Goal: Task Accomplishment & Management: Complete application form

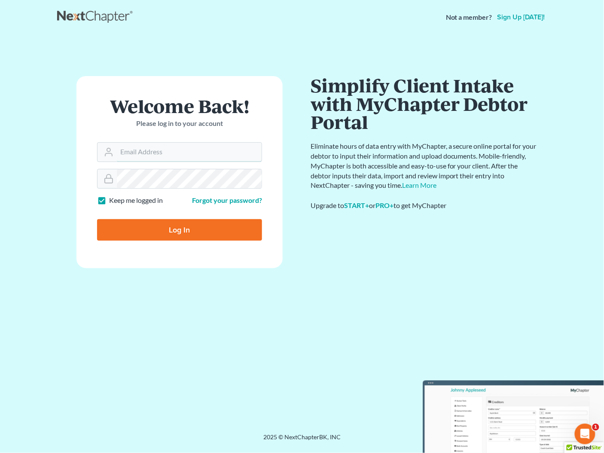
type input "[PERSON_NAME][EMAIL_ADDRESS][DOMAIN_NAME]"
click at [177, 232] on input "Log In" at bounding box center [179, 229] width 165 height 21
type input "Thinking..."
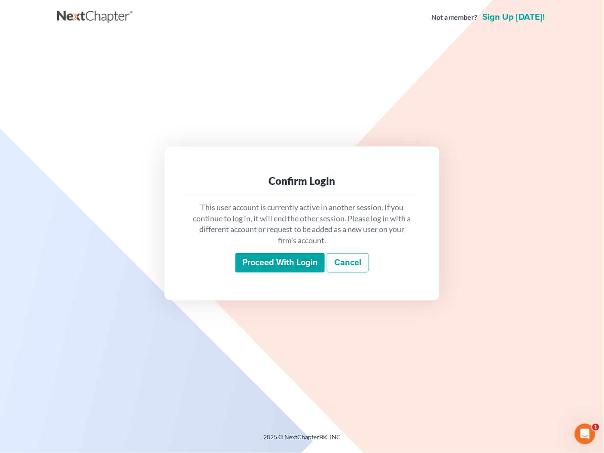
click at [281, 265] on input "Proceed with login" at bounding box center [279, 263] width 89 height 20
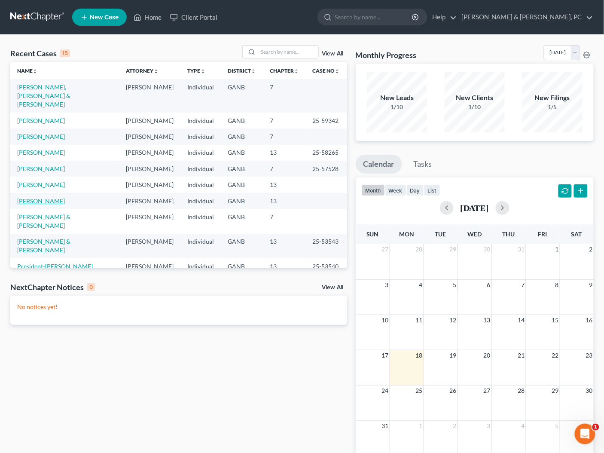
click at [46, 197] on link "[PERSON_NAME]" at bounding box center [41, 200] width 48 height 7
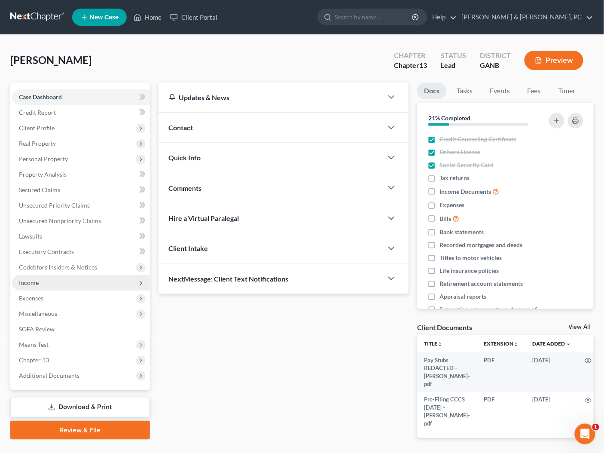
click at [35, 280] on span "Income" at bounding box center [29, 282] width 20 height 7
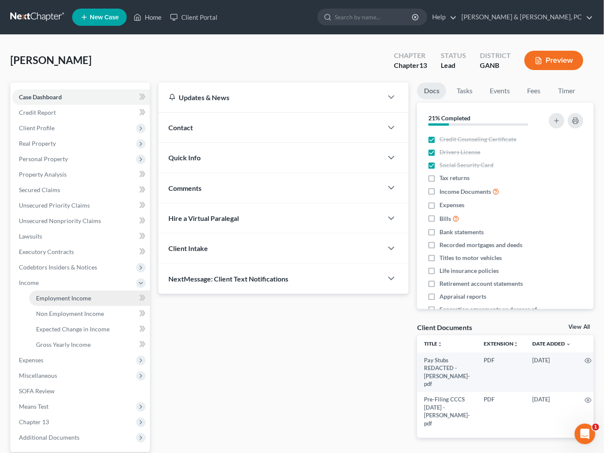
click at [62, 296] on span "Employment Income" at bounding box center [63, 297] width 55 height 7
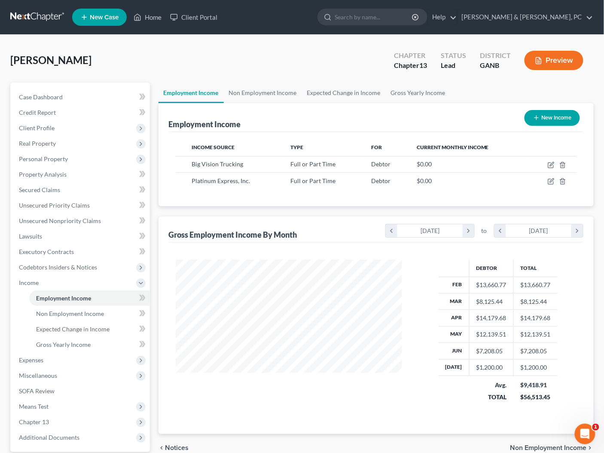
scroll to position [153, 244]
click at [559, 117] on button "New Income" at bounding box center [552, 118] width 55 height 16
select select "0"
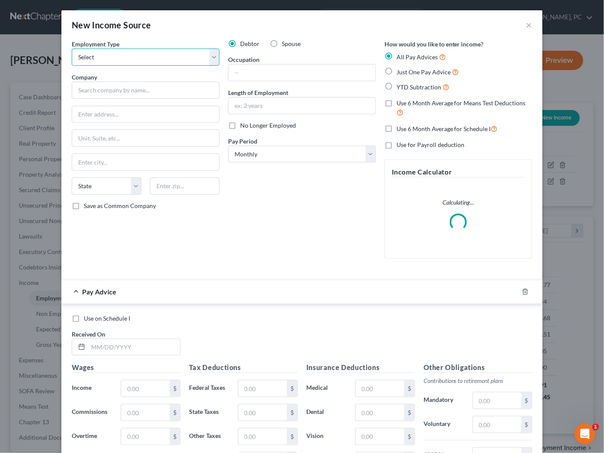
click at [165, 53] on select "Select Full or Part Time Employment Self Employment" at bounding box center [146, 57] width 148 height 17
select select "0"
click at [72, 49] on select "Select Full or Part Time Employment Self Employment" at bounding box center [146, 57] width 148 height 17
click at [531, 24] on button "×" at bounding box center [529, 25] width 6 height 10
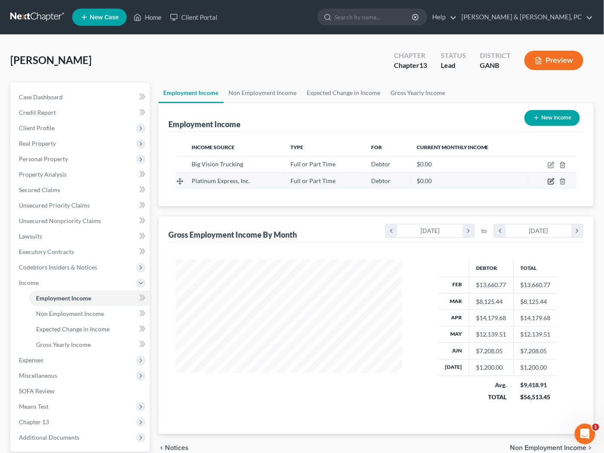
click at [550, 181] on icon "button" at bounding box center [551, 181] width 7 height 7
select select "0"
select select "36"
select select "3"
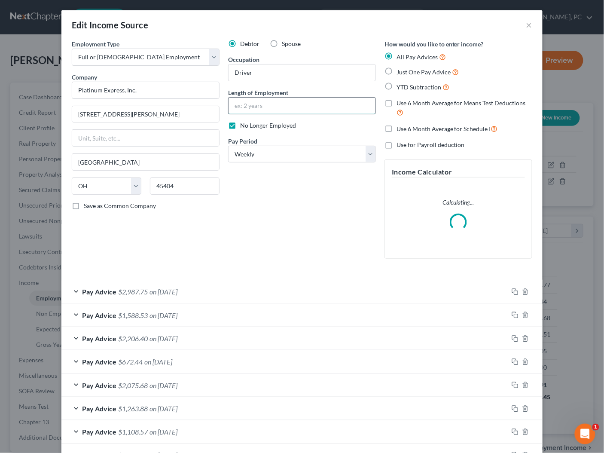
click at [284, 112] on input "text" at bounding box center [302, 106] width 147 height 16
click at [274, 106] on input "text" at bounding box center [302, 106] width 147 height 16
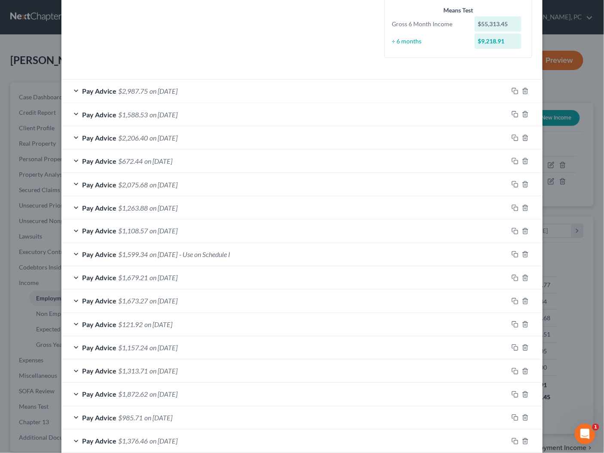
scroll to position [293, 0]
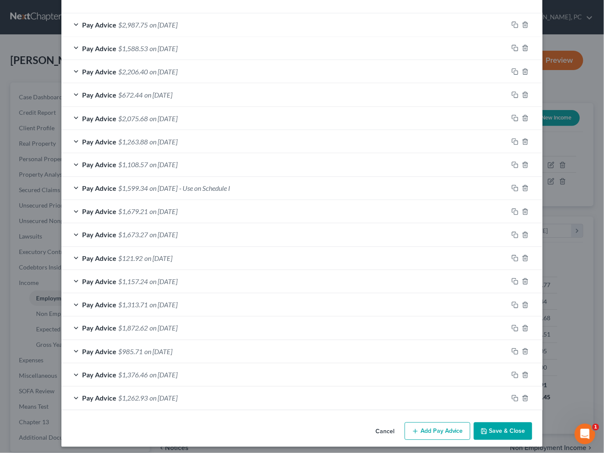
type input "2 years"
click at [512, 431] on button "Save & Close" at bounding box center [503, 431] width 58 height 18
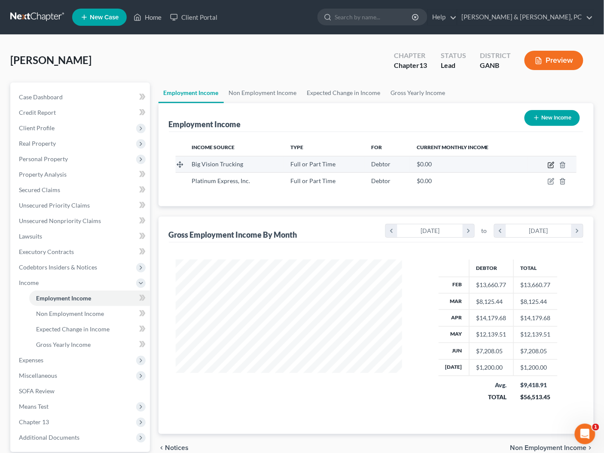
click at [553, 165] on icon "button" at bounding box center [551, 165] width 7 height 7
select select "0"
select select "10"
select select "3"
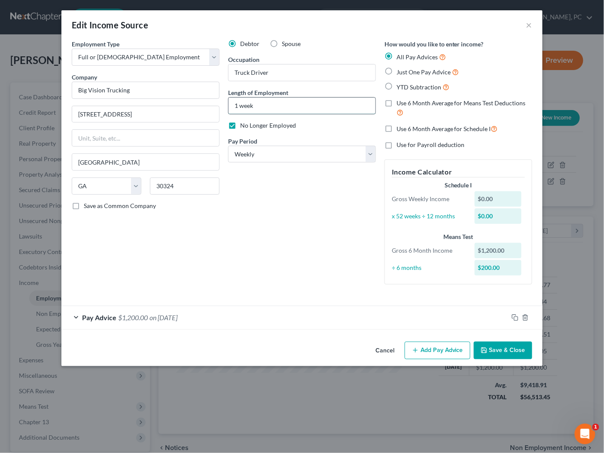
click at [283, 105] on input "1 week" at bounding box center [302, 106] width 147 height 16
click at [283, 110] on input "1 week" at bounding box center [302, 106] width 147 height 16
click at [493, 355] on button "Save & Close" at bounding box center [503, 351] width 58 height 18
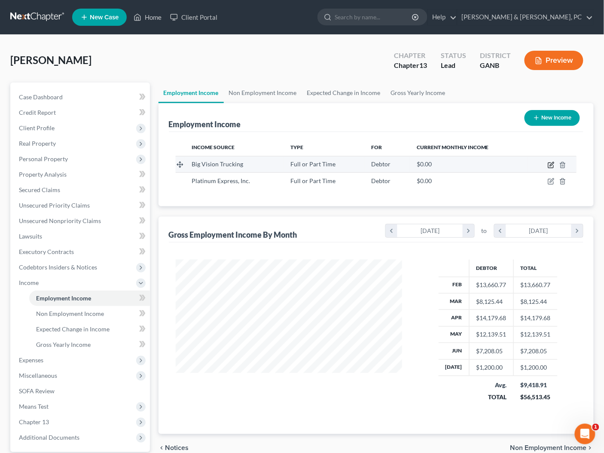
click at [550, 162] on icon "button" at bounding box center [551, 165] width 7 height 7
select select "0"
select select "10"
select select "3"
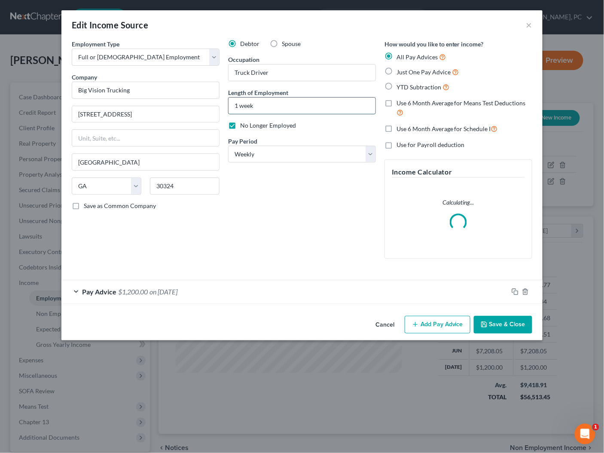
click at [280, 104] on input "1 week" at bounding box center [302, 106] width 147 height 16
type input "2 weeks"
click at [304, 230] on div "Debtor Spouse Occupation Truck Driver Length of Employment 2 weeks No Longer Em…" at bounding box center [302, 153] width 156 height 226
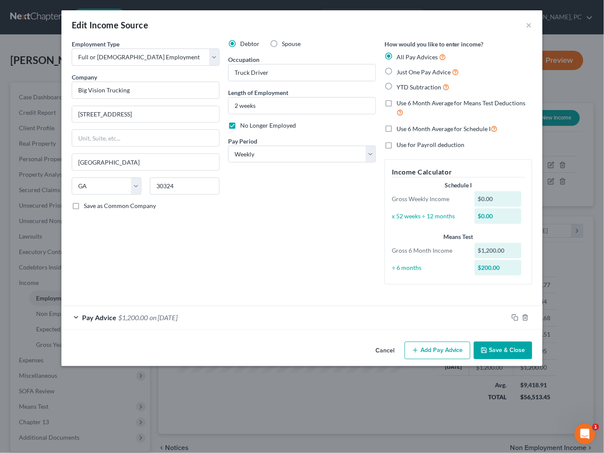
click at [495, 348] on button "Save & Close" at bounding box center [503, 351] width 58 height 18
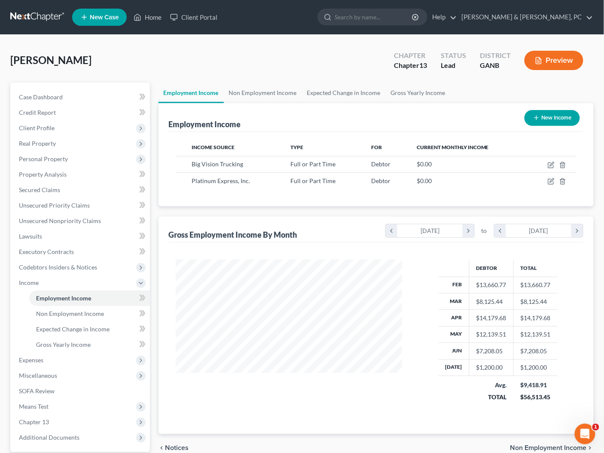
click at [570, 110] on button "New Income" at bounding box center [552, 118] width 55 height 16
select select "0"
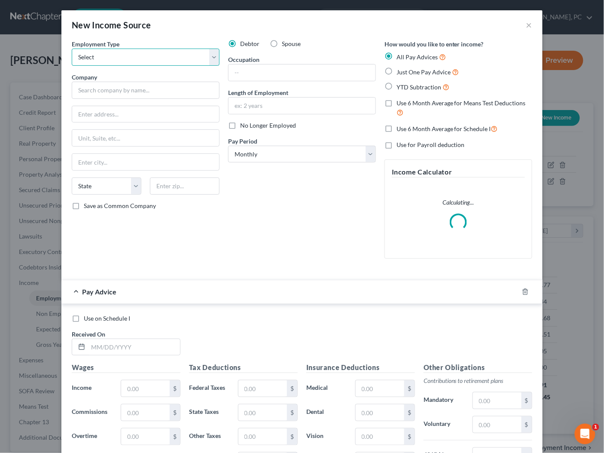
click at [166, 54] on select "Select Full or Part Time Employment Self Employment" at bounding box center [146, 57] width 148 height 17
select select "0"
click at [72, 49] on select "Select Full or Part Time Employment Self Employment" at bounding box center [146, 57] width 148 height 17
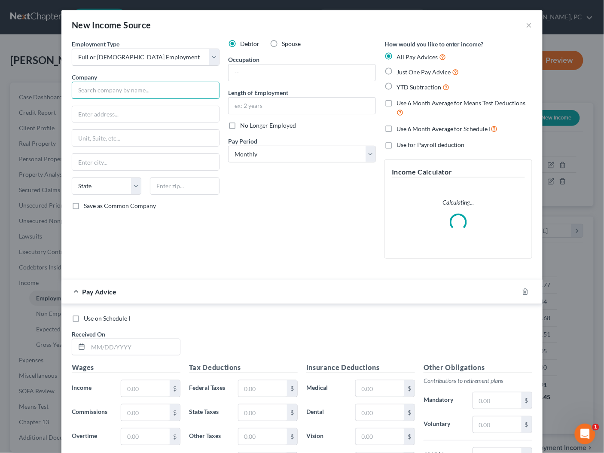
click at [154, 92] on input "text" at bounding box center [146, 90] width 148 height 17
click at [526, 291] on line "button" at bounding box center [526, 292] width 0 height 2
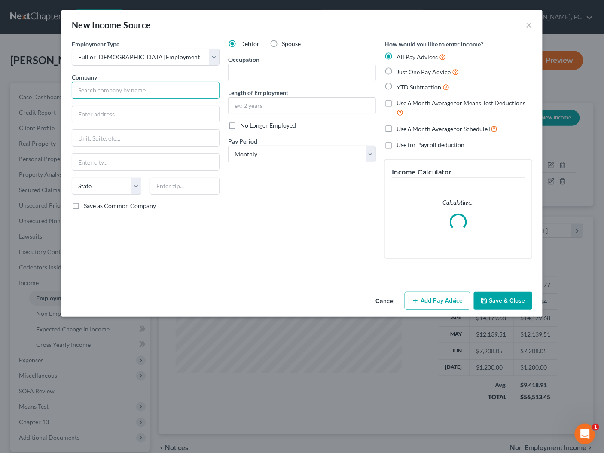
click at [156, 90] on input "text" at bounding box center [146, 90] width 148 height 17
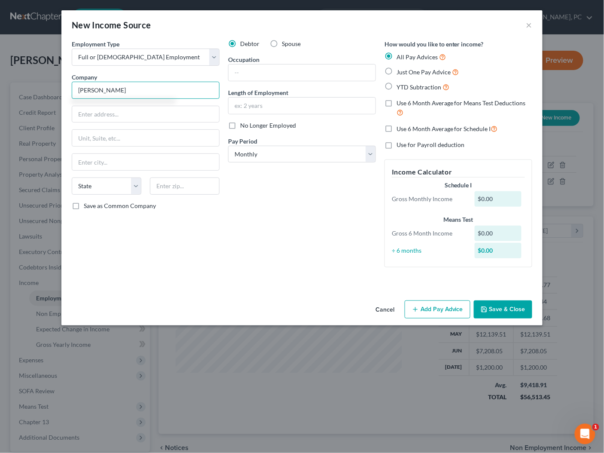
click at [163, 92] on input "James McDuffey" at bounding box center [146, 90] width 148 height 17
type input "Status Transportation"
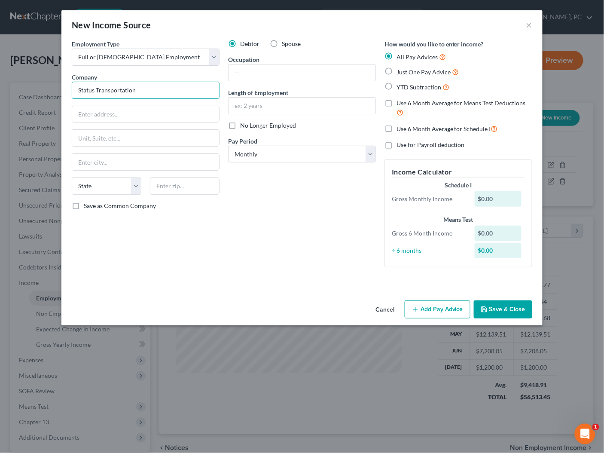
drag, startPoint x: 172, startPoint y: 86, endPoint x: 62, endPoint y: 77, distance: 109.9
click at [43, 75] on div "New Income Source × Employment Type * Select Full or Part Time Employment Self …" at bounding box center [302, 226] width 604 height 453
click at [113, 116] on input "text" at bounding box center [145, 114] width 147 height 16
paste input "4851-101 GA-85"
type input "4851-101 GA-85"
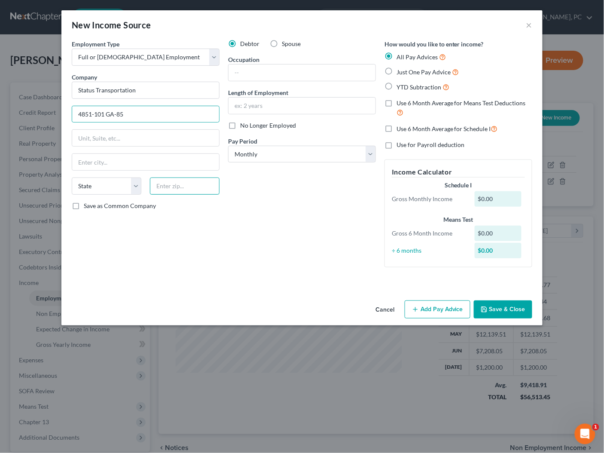
click at [180, 186] on input "text" at bounding box center [185, 185] width 70 height 17
paste input "30297"
type input "30297"
type input "Forest Park"
select select "10"
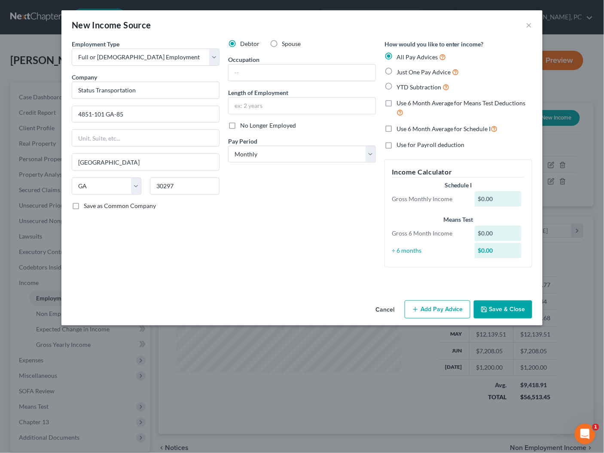
click at [287, 185] on div "Debtor Spouse Occupation Length of Employment No Longer Employed Pay Period * S…" at bounding box center [302, 157] width 156 height 235
click at [270, 113] on input "text" at bounding box center [302, 106] width 147 height 16
type input "2 weeks"
click at [268, 69] on input "text" at bounding box center [302, 72] width 147 height 16
type input "Truck Driver"
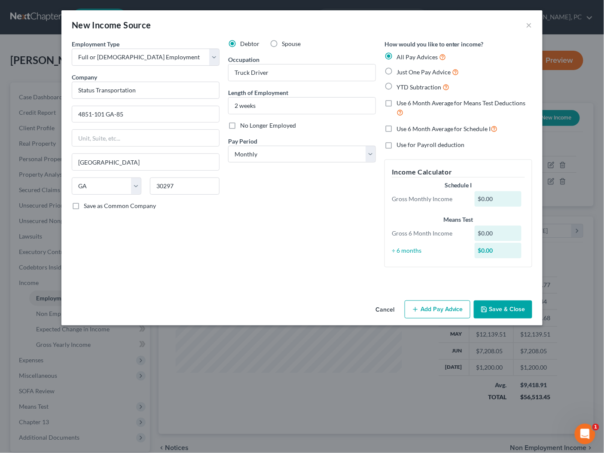
click at [249, 262] on div "Debtor Spouse Occupation Truck Driver Length of Employment 2 weeks No Longer Em…" at bounding box center [302, 157] width 156 height 235
click at [274, 180] on div "Debtor Spouse Occupation Truck Driver Length of Employment 2 weeks No Longer Em…" at bounding box center [302, 157] width 156 height 235
click at [440, 314] on button "Add Pay Advice" at bounding box center [438, 309] width 66 height 18
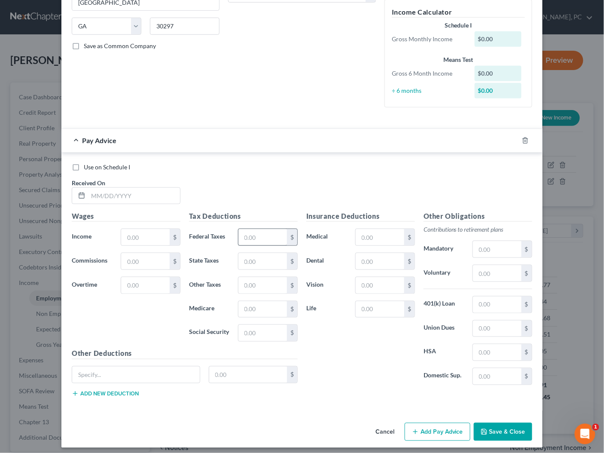
scroll to position [160, 0]
click at [311, 137] on div "Pay Advice" at bounding box center [289, 139] width 457 height 23
click at [527, 140] on icon "button" at bounding box center [525, 140] width 7 height 7
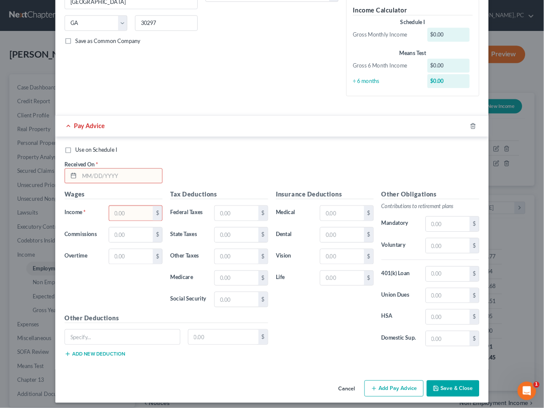
scroll to position [0, 0]
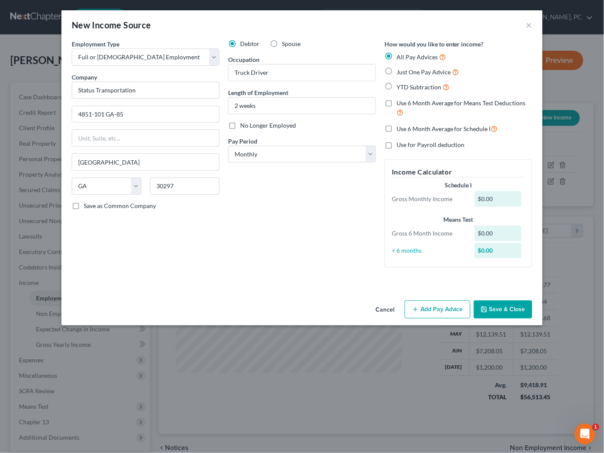
click at [277, 197] on div "Debtor Spouse Occupation Truck Driver Length of Employment 2 weeks No Longer Em…" at bounding box center [302, 157] width 156 height 235
click at [284, 156] on select "Select Monthly Twice Monthly Every Other Week Weekly" at bounding box center [302, 154] width 148 height 17
select select "3"
click at [228, 146] on select "Select Monthly Twice Monthly Every Other Week Weekly" at bounding box center [302, 154] width 148 height 17
click at [292, 238] on div "Debtor Spouse Occupation Truck Driver Length of Employment 2 weeks No Longer Em…" at bounding box center [302, 157] width 156 height 235
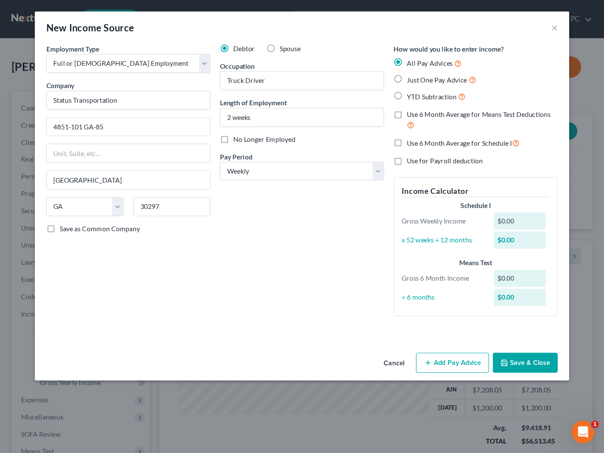
scroll to position [153, 244]
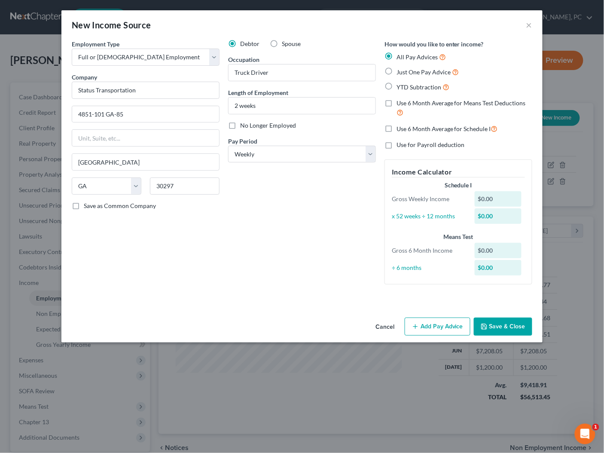
click at [255, 280] on div "Debtor Spouse Occupation Truck Driver Length of Employment 2 weeks No Longer Em…" at bounding box center [302, 166] width 156 height 252
click at [324, 189] on div "Debtor Spouse Occupation Truck Driver Length of Employment 2 weeks No Longer Em…" at bounding box center [302, 166] width 156 height 252
click at [504, 330] on button "Save & Close" at bounding box center [503, 327] width 58 height 18
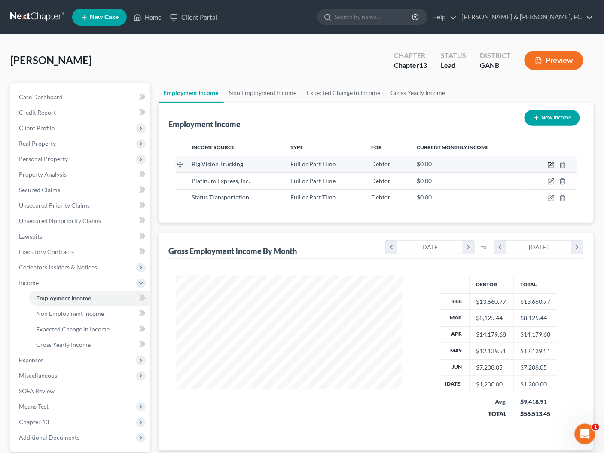
click at [551, 163] on icon "button" at bounding box center [551, 165] width 7 height 7
select select "0"
select select "10"
select select "3"
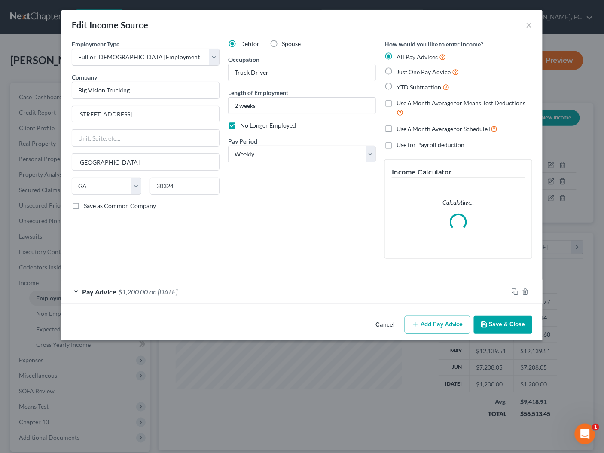
click at [388, 324] on button "Cancel" at bounding box center [385, 325] width 33 height 17
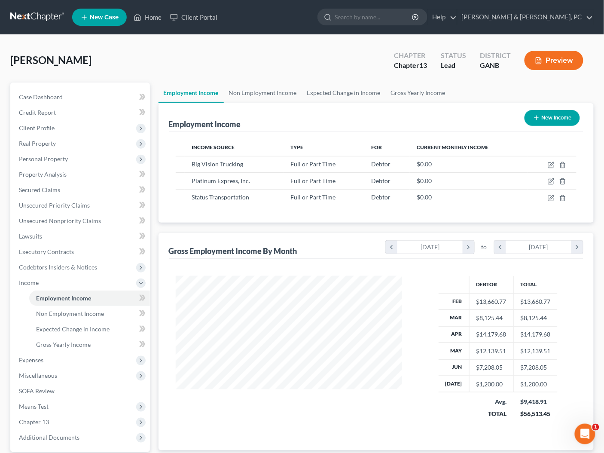
click at [361, 121] on div "Employment Income New Income" at bounding box center [376, 117] width 415 height 29
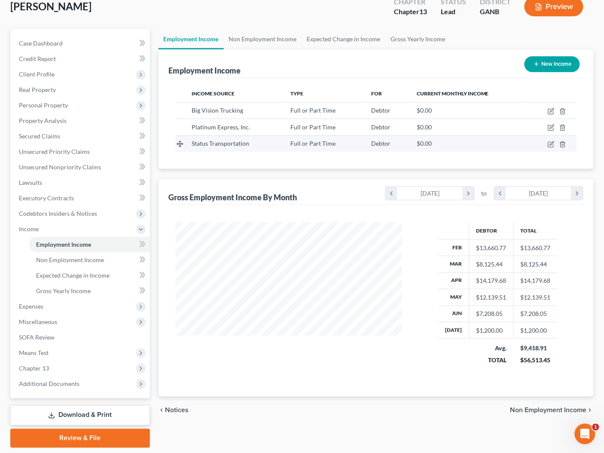
scroll to position [54, 0]
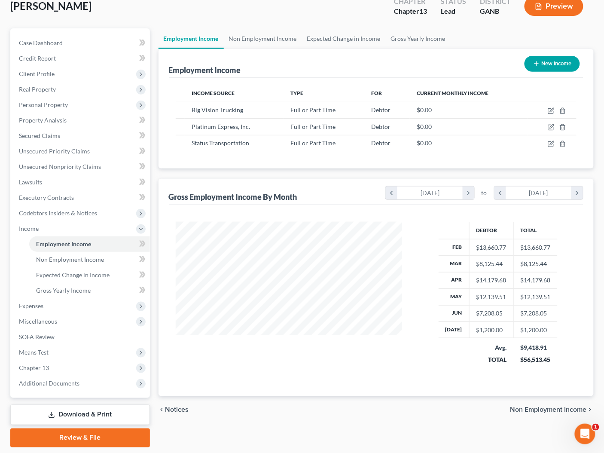
click at [239, 216] on div "Debtor Total Feb $13,660.77 $13,660.77 Mar $8,125.44 $8,125.44 Apr $14,179.68 $…" at bounding box center [376, 301] width 415 height 192
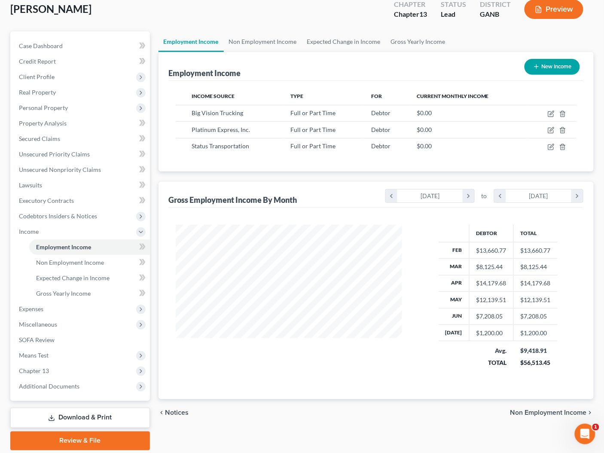
click at [321, 194] on div "Gross Employment Income By Month chevron_left February 2025 chevron_right to ch…" at bounding box center [376, 195] width 415 height 26
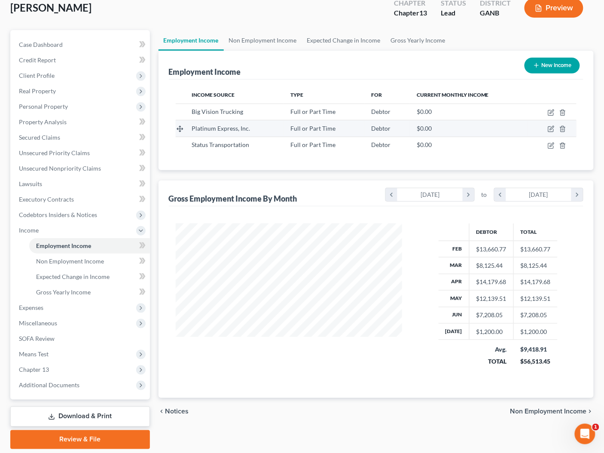
scroll to position [0, 0]
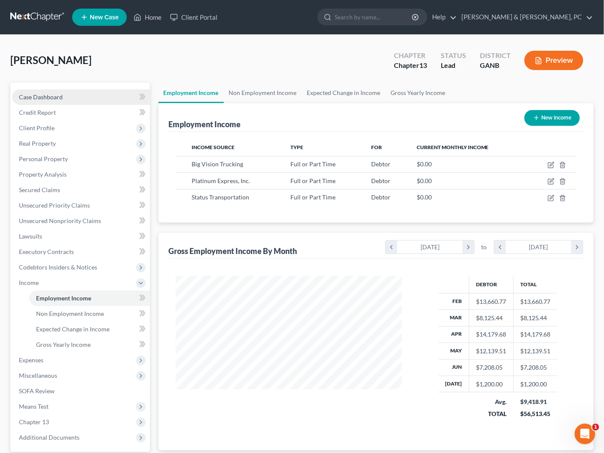
click at [38, 95] on span "Case Dashboard" at bounding box center [41, 96] width 44 height 7
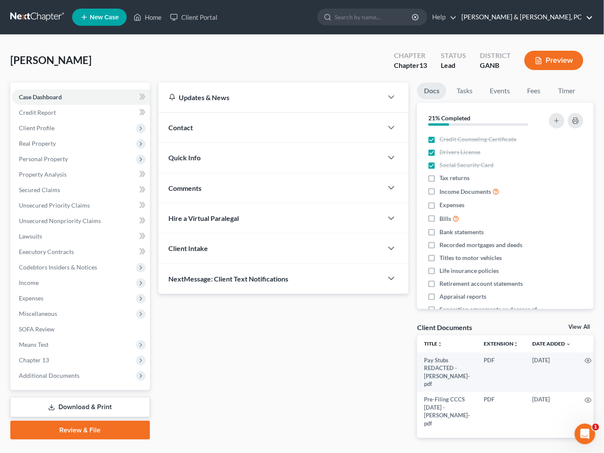
click at [577, 21] on link "Blevins & Hong, PC" at bounding box center [526, 16] width 136 height 15
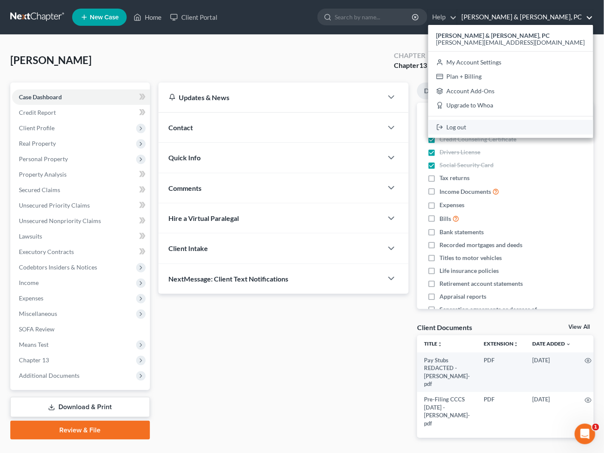
click at [530, 128] on link "Log out" at bounding box center [510, 127] width 165 height 15
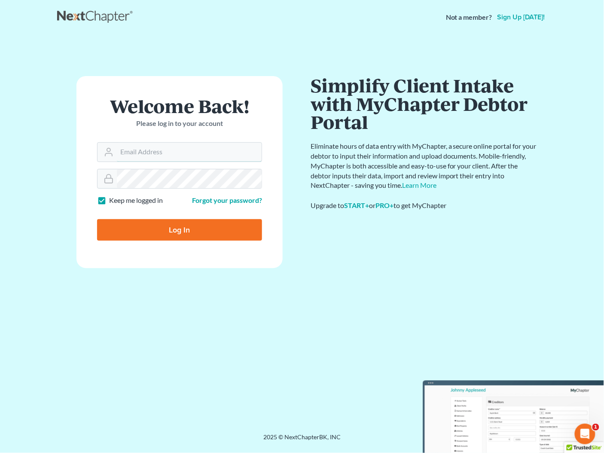
type input "[PERSON_NAME][EMAIL_ADDRESS][DOMAIN_NAME]"
click at [164, 236] on input "Log In" at bounding box center [179, 229] width 165 height 21
type input "Thinking..."
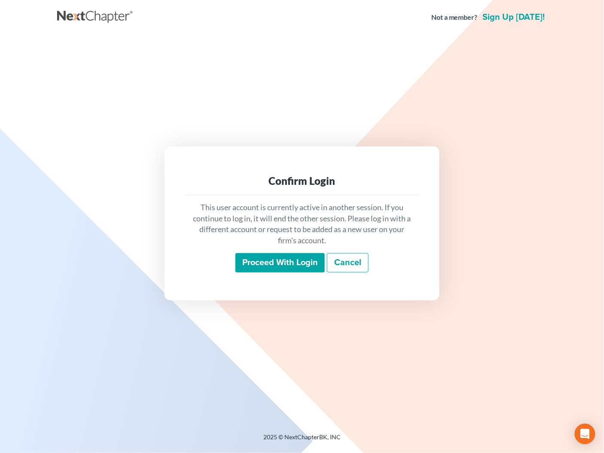
click at [275, 261] on input "Proceed with login" at bounding box center [279, 263] width 89 height 20
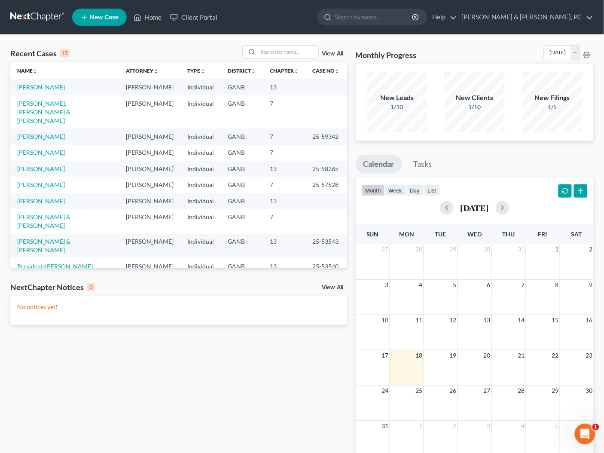
click at [45, 89] on link "Pompey, William" at bounding box center [41, 86] width 48 height 7
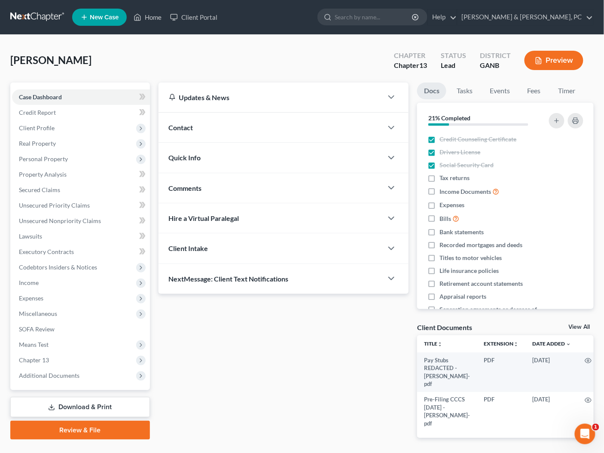
click at [72, 409] on link "Download & Print" at bounding box center [80, 407] width 140 height 20
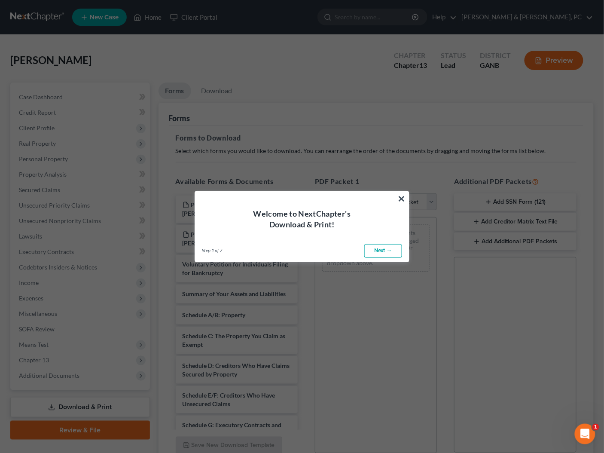
click at [390, 253] on link "Next →" at bounding box center [383, 251] width 38 height 14
select select "0"
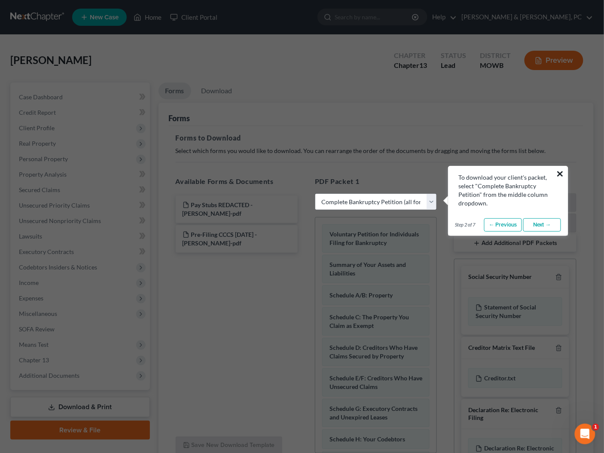
click at [558, 172] on button "×" at bounding box center [560, 174] width 8 height 14
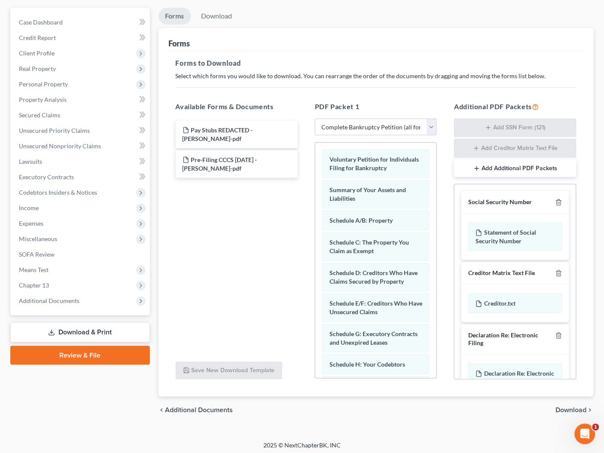
scroll to position [76, 0]
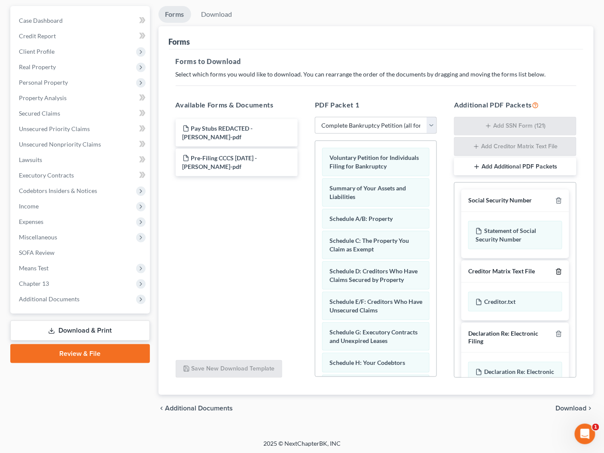
click at [559, 268] on icon "button" at bounding box center [559, 271] width 7 height 7
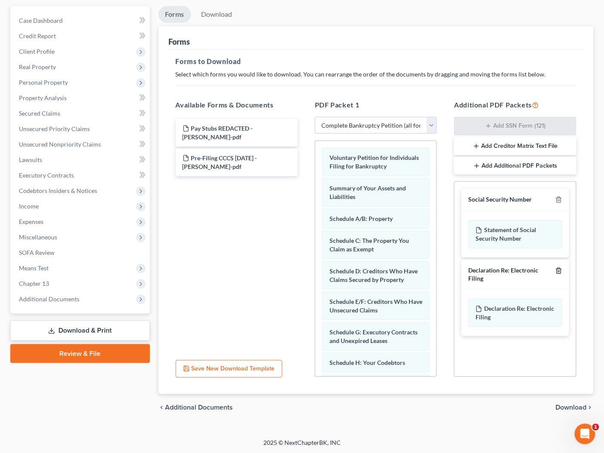
click at [559, 268] on icon "button" at bounding box center [559, 270] width 7 height 7
click at [406, 125] on select "Choose Default Petition PDF Packet Complete Bankruptcy Petition (all forms and …" at bounding box center [376, 125] width 122 height 17
click at [315, 117] on select "Choose Default Petition PDF Packet Complete Bankruptcy Petition (all forms and …" at bounding box center [376, 125] width 122 height 17
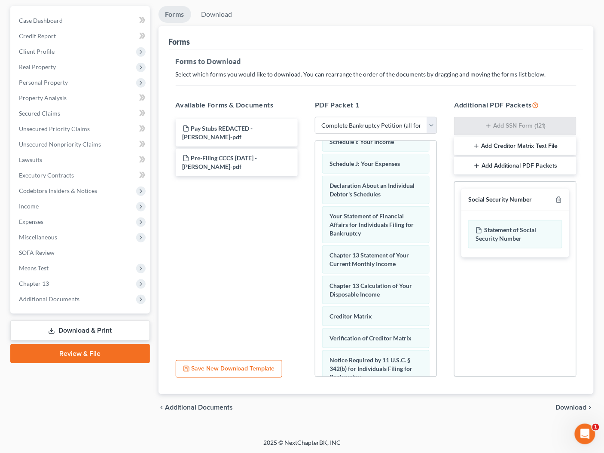
scroll to position [332, 0]
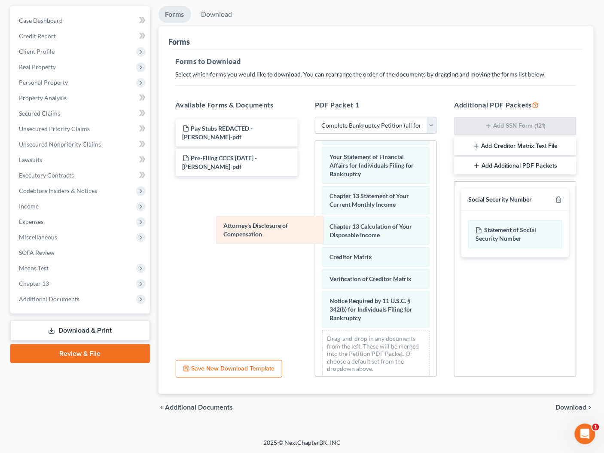
drag, startPoint x: 344, startPoint y: 304, endPoint x: 239, endPoint y: 230, distance: 128.5
click at [315, 227] on div "Attorney's Disclosure of Compensation Voluntary Petition for Individuals Filing…" at bounding box center [375, 111] width 121 height 545
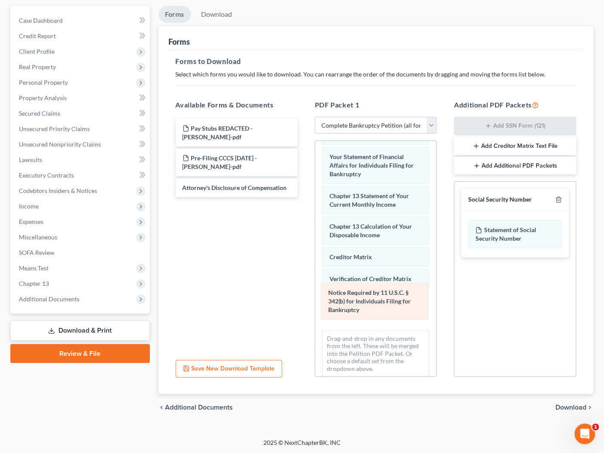
scroll to position [263, 0]
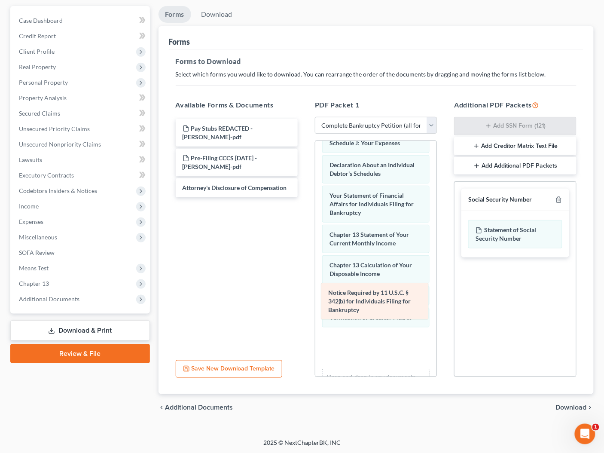
drag, startPoint x: 356, startPoint y: 305, endPoint x: 217, endPoint y: 260, distance: 146.3
click at [315, 260] on div "Notice Required by 11 U.S.C. § 342(b) for Individuals Filing for Bankruptcy Vol…" at bounding box center [375, 150] width 121 height 545
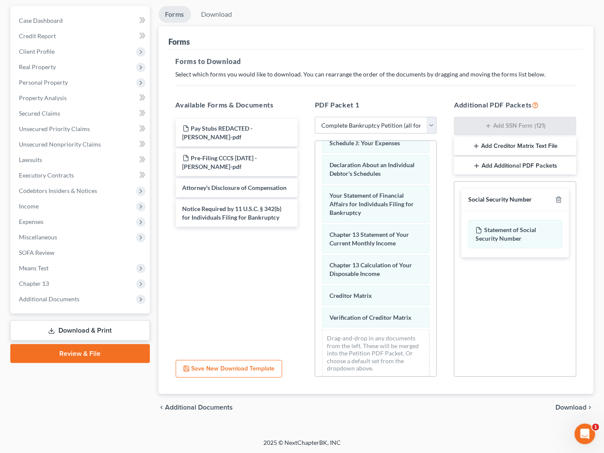
click at [571, 410] on span "Download" at bounding box center [571, 407] width 31 height 7
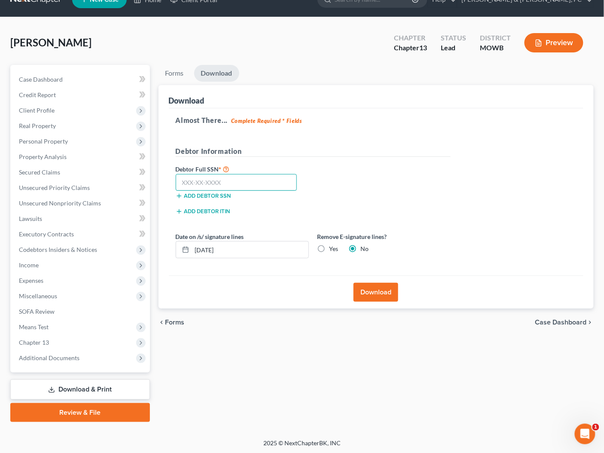
click at [244, 179] on input "text" at bounding box center [237, 182] width 122 height 17
type input "202-54-6058"
click at [371, 287] on button "Download" at bounding box center [376, 292] width 45 height 19
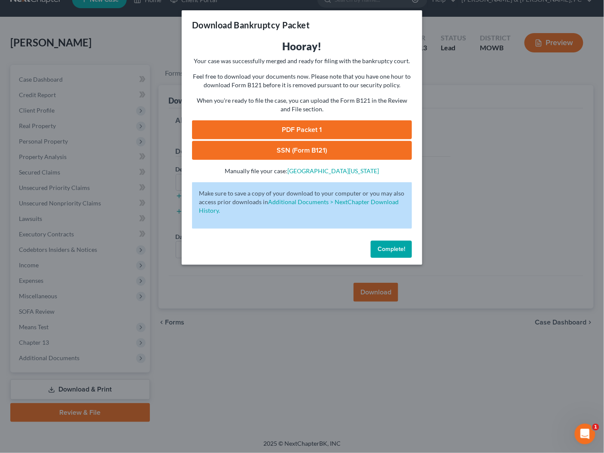
click at [312, 144] on link "SSN (Form B121)" at bounding box center [302, 150] width 220 height 19
click at [284, 131] on link "PDF Packet 1" at bounding box center [302, 129] width 220 height 19
click at [392, 255] on button "Complete!" at bounding box center [391, 249] width 41 height 17
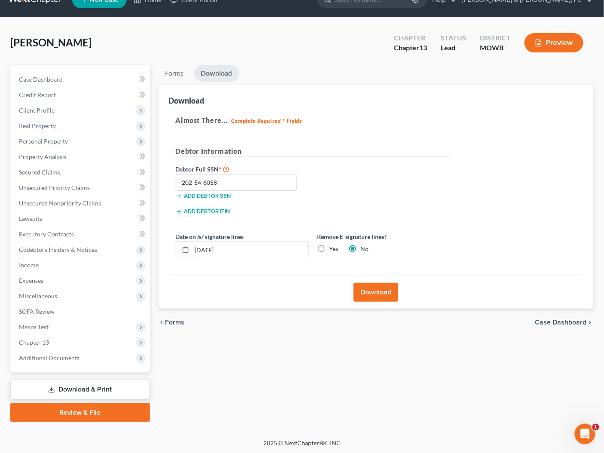
scroll to position [0, 0]
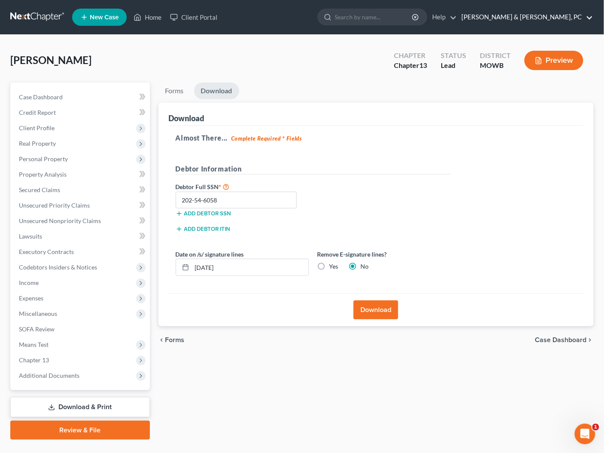
drag, startPoint x: 580, startPoint y: 20, endPoint x: 580, endPoint y: 29, distance: 9.1
click at [580, 21] on link "Blevins & Hong, PC" at bounding box center [526, 16] width 136 height 15
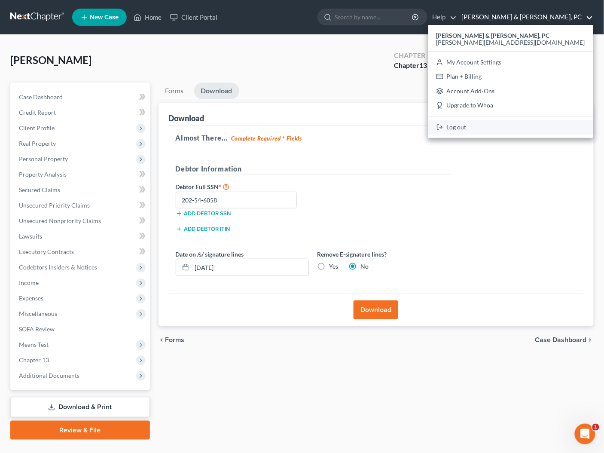
click at [534, 125] on link "Log out" at bounding box center [510, 127] width 165 height 15
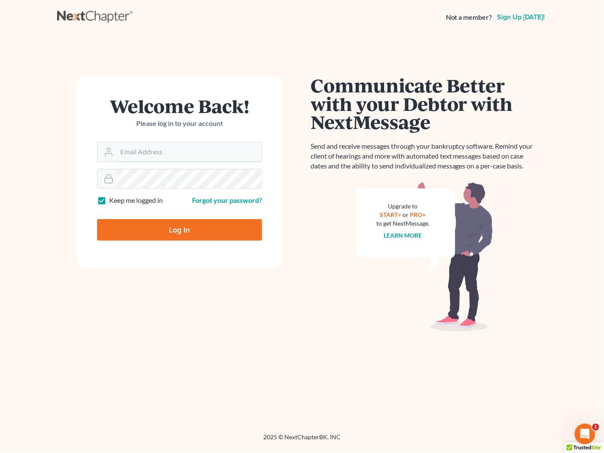
type input "[PERSON_NAME][EMAIL_ADDRESS][DOMAIN_NAME]"
click at [182, 235] on input "Log In" at bounding box center [179, 229] width 165 height 21
type input "Thinking..."
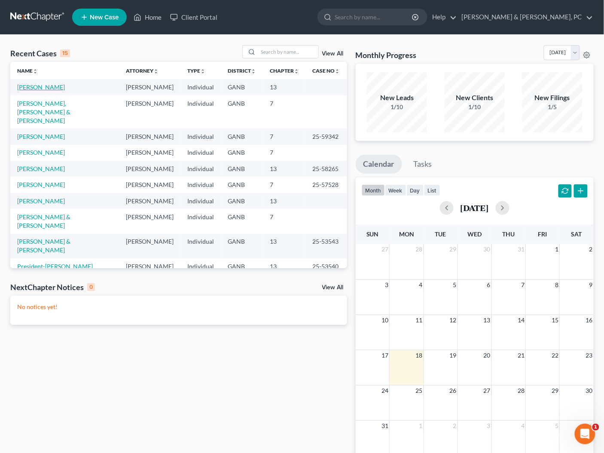
click at [45, 89] on link "[PERSON_NAME]" at bounding box center [41, 86] width 48 height 7
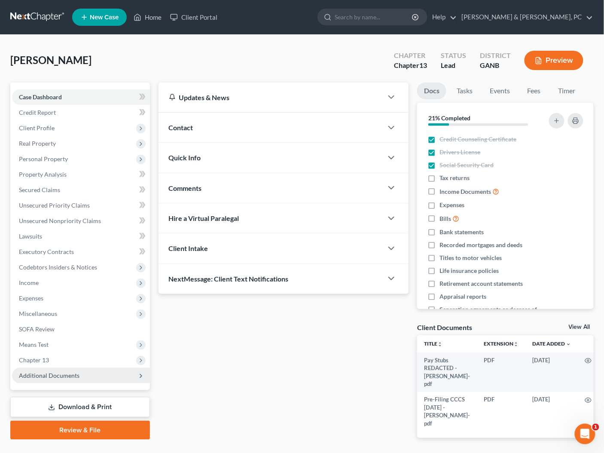
click at [57, 368] on span "Additional Documents" at bounding box center [81, 375] width 138 height 15
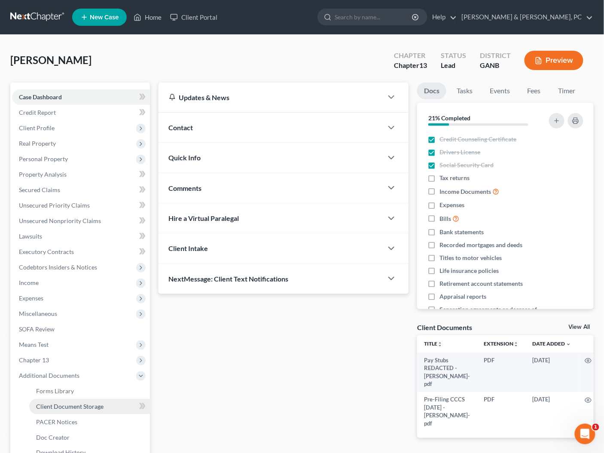
click at [86, 404] on span "Client Document Storage" at bounding box center [69, 406] width 67 height 7
select select "5"
select select "35"
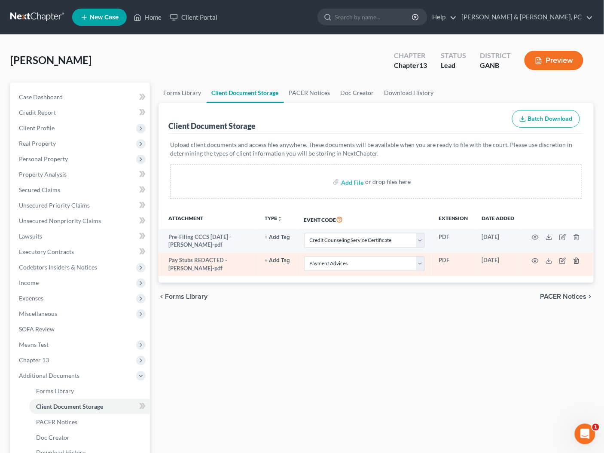
click at [578, 260] on icon "button" at bounding box center [576, 260] width 7 height 7
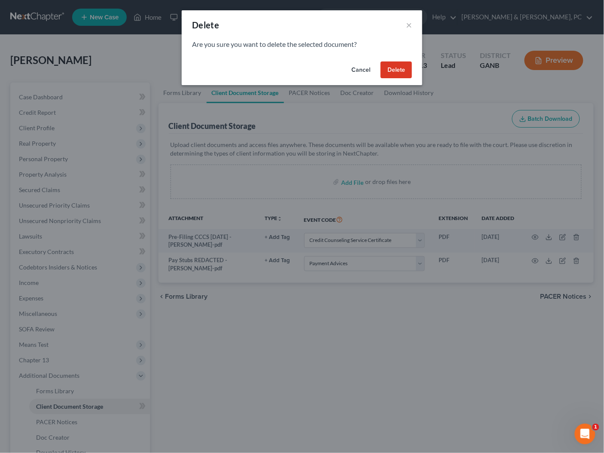
click at [395, 67] on button "Delete" at bounding box center [396, 69] width 31 height 17
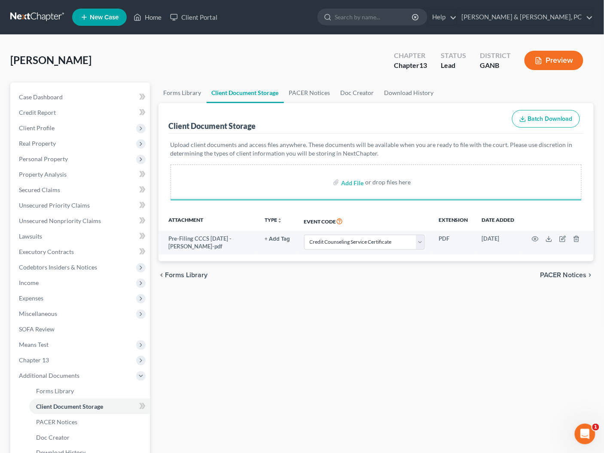
select select "5"
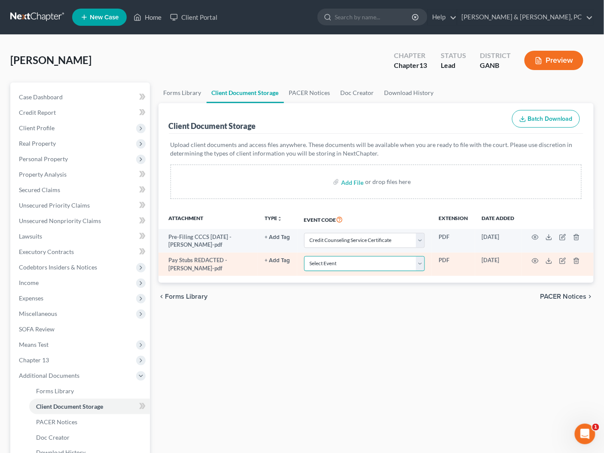
click at [333, 262] on select "Select Event 01 - Chapter 13 Plan - Initial Plan 02-Application to Pay Filing F…" at bounding box center [364, 263] width 121 height 15
select select "35"
click at [305, 256] on select "Select Event 01 - Chapter 13 Plan - Initial Plan 02-Application to Pay Filing F…" at bounding box center [364, 263] width 121 height 15
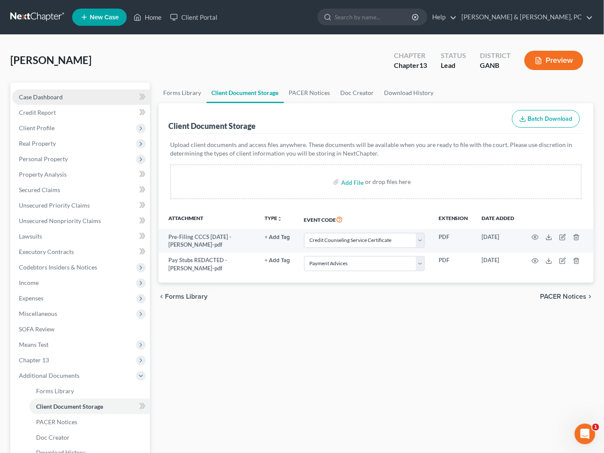
click at [63, 98] on link "Case Dashboard" at bounding box center [81, 96] width 138 height 15
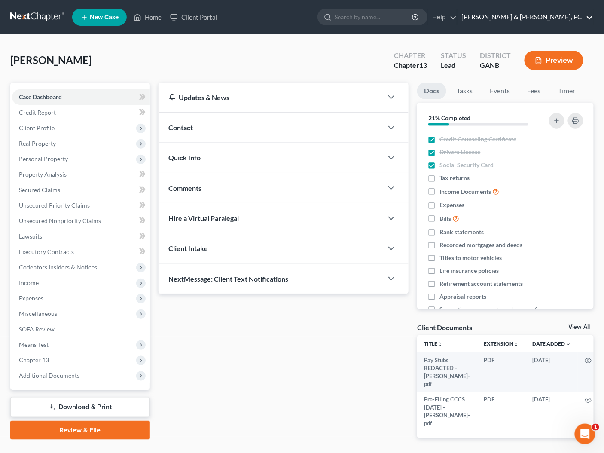
click at [556, 20] on link "[PERSON_NAME] & [PERSON_NAME], PC" at bounding box center [526, 16] width 136 height 15
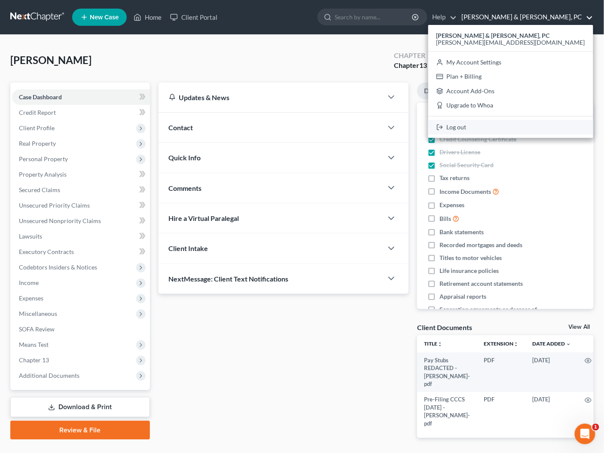
drag, startPoint x: 543, startPoint y: 128, endPoint x: 544, endPoint y: 109, distance: 18.9
click at [543, 128] on link "Log out" at bounding box center [510, 127] width 165 height 15
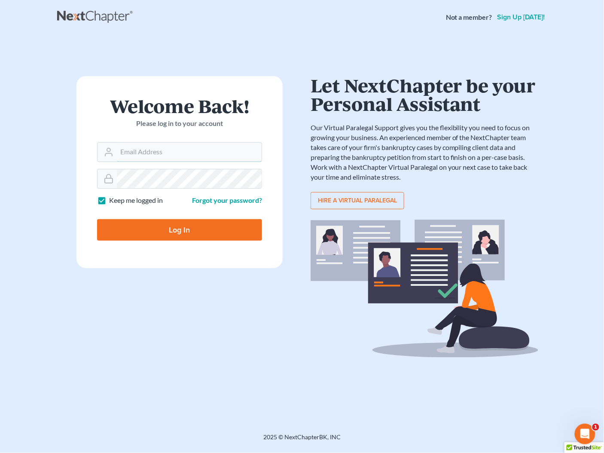
type input "[PERSON_NAME][EMAIL_ADDRESS][DOMAIN_NAME]"
click at [220, 242] on form "Welcome Back! Please log in to your account Email Address [PERSON_NAME][EMAIL_A…" at bounding box center [179, 172] width 206 height 192
click at [222, 232] on input "Log In" at bounding box center [179, 229] width 165 height 21
type input "Thinking..."
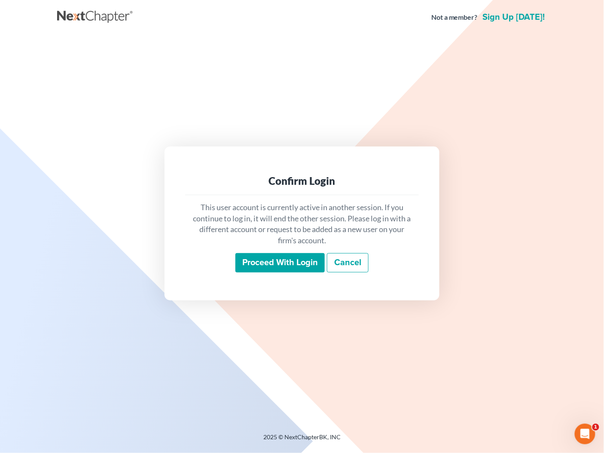
click at [354, 261] on link "Cancel" at bounding box center [348, 263] width 42 height 20
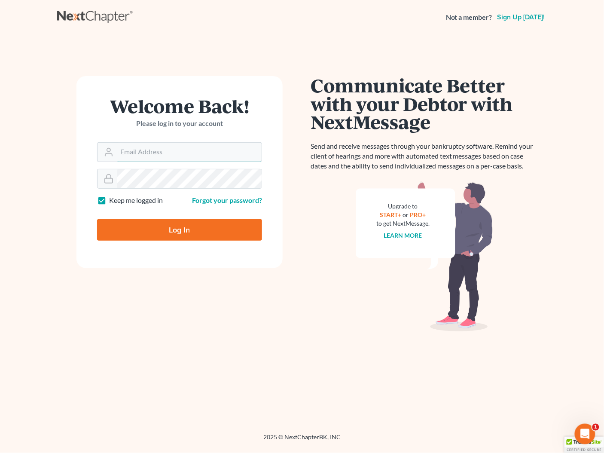
type input "[PERSON_NAME][EMAIL_ADDRESS][DOMAIN_NAME]"
click at [133, 227] on input "Log In" at bounding box center [179, 229] width 165 height 21
type input "Thinking..."
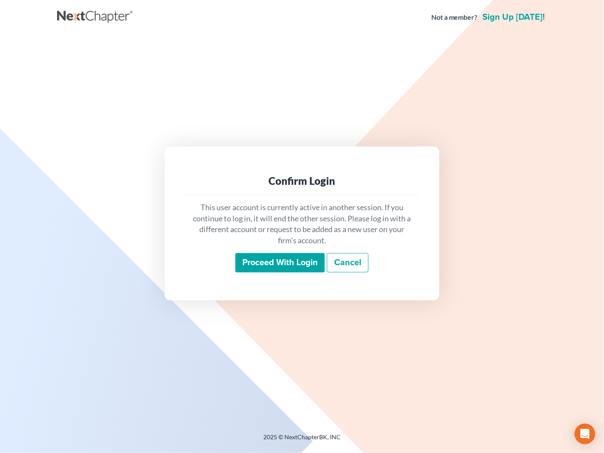
click at [299, 254] on input "Proceed with login" at bounding box center [279, 263] width 89 height 20
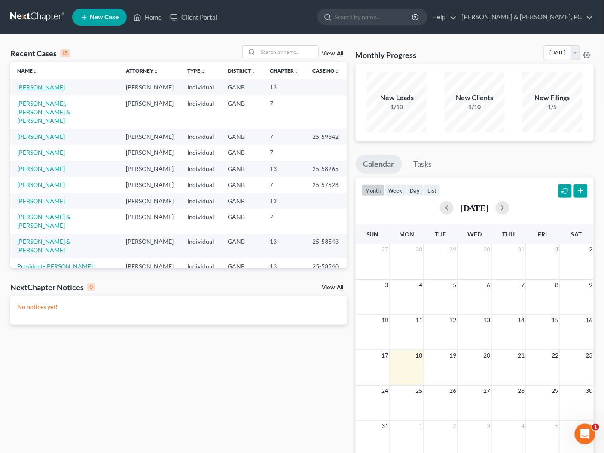
click at [48, 89] on link "Pompey, William" at bounding box center [41, 86] width 48 height 7
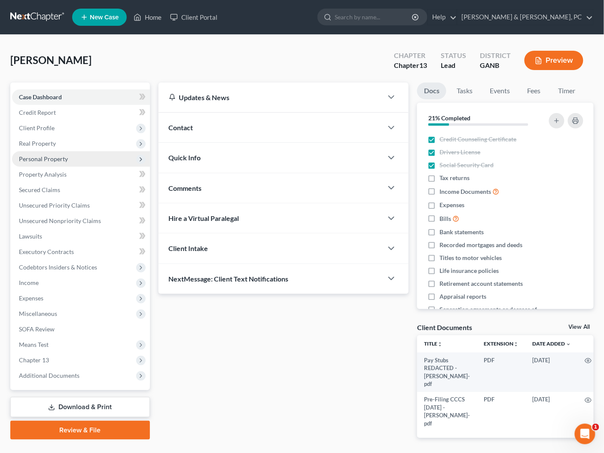
click at [52, 159] on span "Personal Property" at bounding box center [43, 158] width 49 height 7
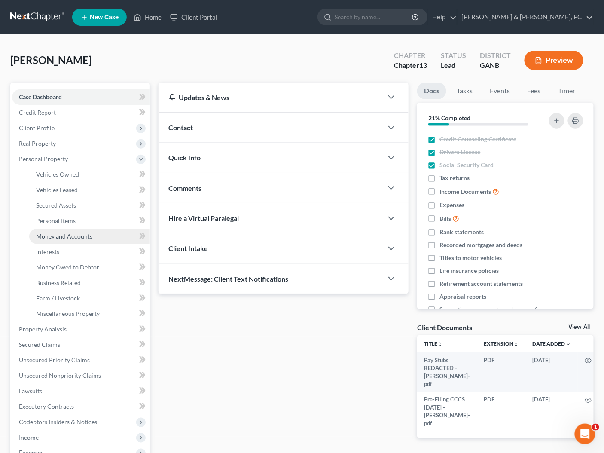
click at [61, 234] on span "Money and Accounts" at bounding box center [64, 235] width 56 height 7
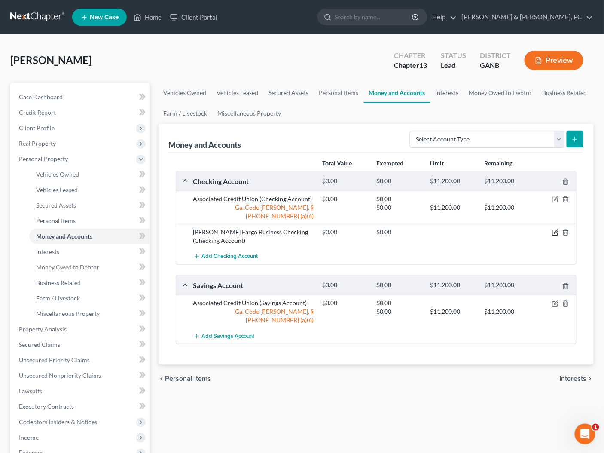
click at [554, 230] on icon "button" at bounding box center [555, 232] width 5 height 5
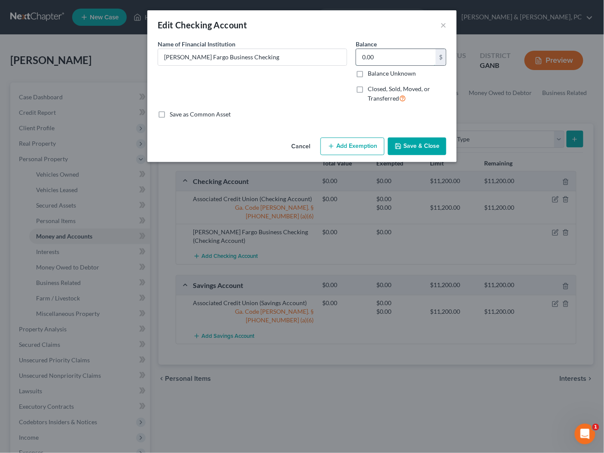
click at [372, 56] on input "0.00" at bounding box center [395, 57] width 79 height 16
type input "443.09"
click at [342, 150] on button "Add Exemption" at bounding box center [353, 146] width 64 height 18
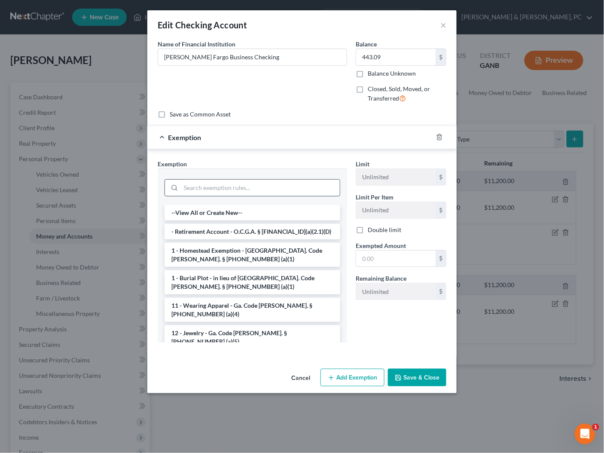
click at [253, 186] on input "search" at bounding box center [260, 188] width 159 height 16
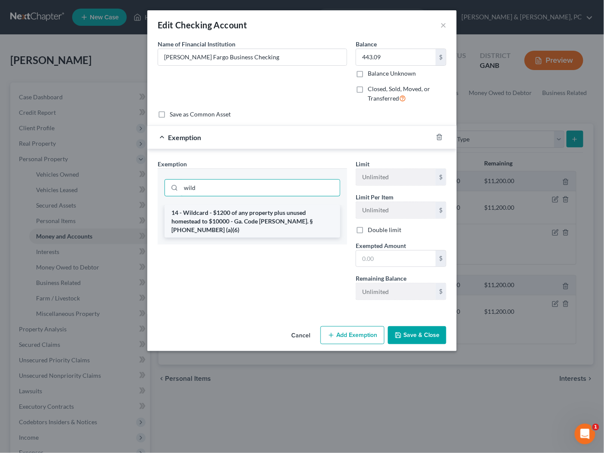
type input "wild"
click at [227, 212] on li "14 - Wildcard - $1200 of any property plus unused homestead to $10000 - Ga. Cod…" at bounding box center [253, 221] width 176 height 33
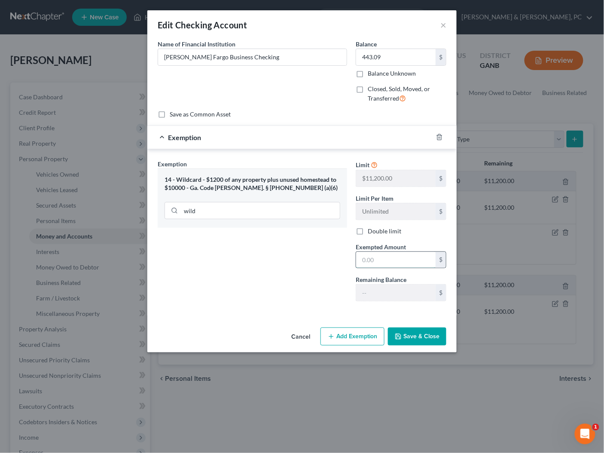
click at [376, 260] on input "text" at bounding box center [395, 260] width 79 height 16
type input "443.09"
click at [421, 328] on button "Save & Close" at bounding box center [417, 336] width 58 height 18
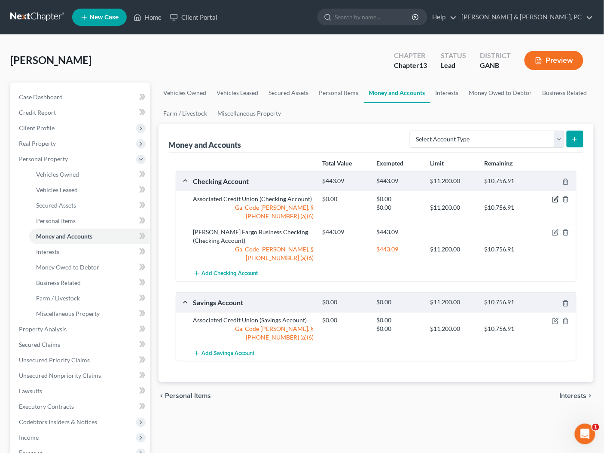
click at [555, 196] on icon "button" at bounding box center [555, 199] width 7 height 7
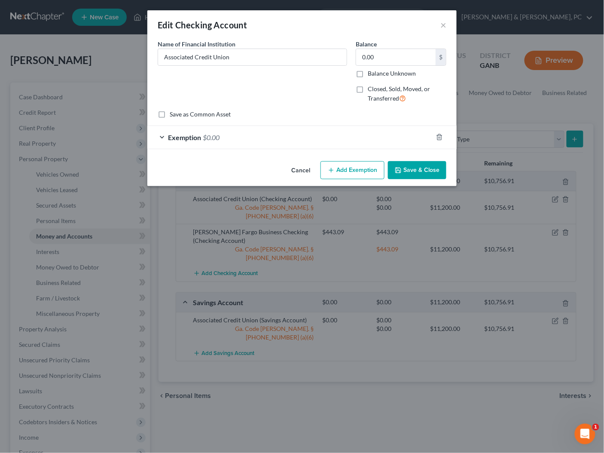
click at [418, 167] on button "Save & Close" at bounding box center [417, 170] width 58 height 18
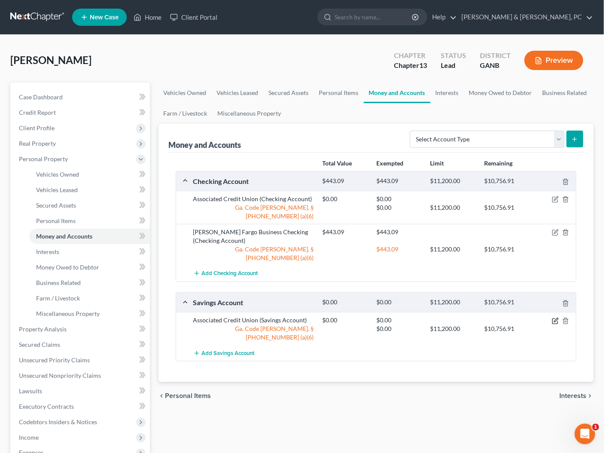
click at [553, 318] on icon "button" at bounding box center [555, 321] width 7 height 7
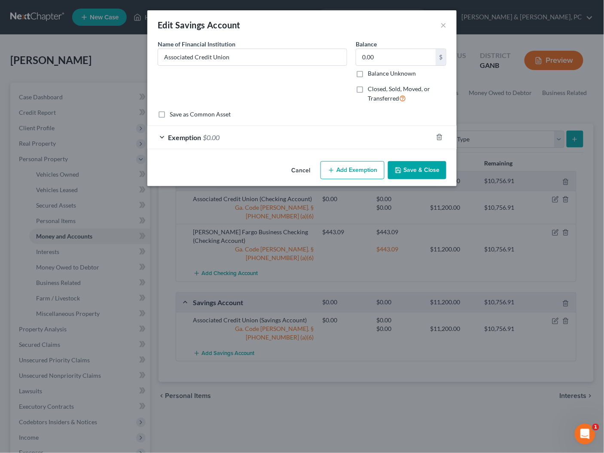
click at [443, 167] on button "Save & Close" at bounding box center [417, 170] width 58 height 18
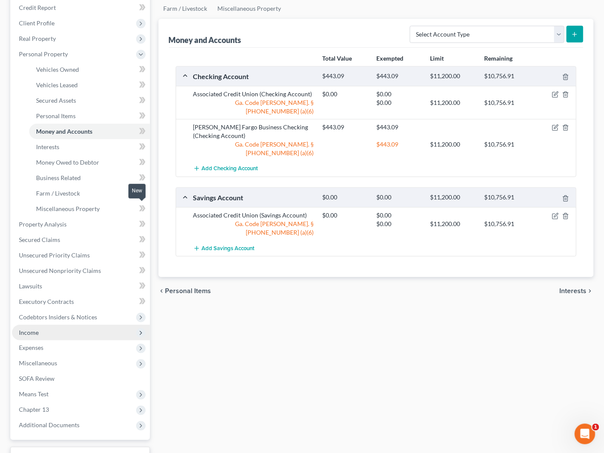
scroll to position [172, 0]
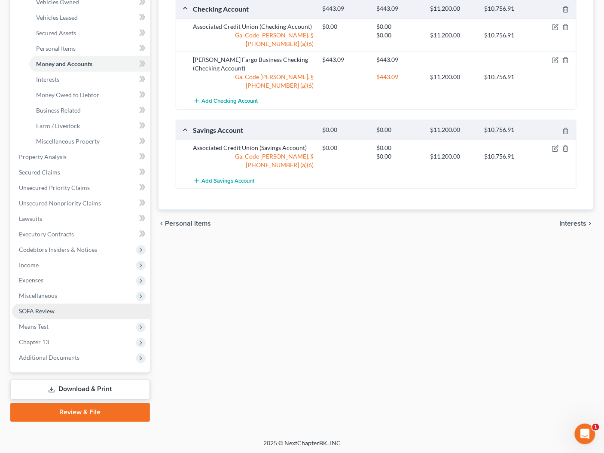
click at [56, 313] on link "SOFA Review" at bounding box center [81, 311] width 138 height 15
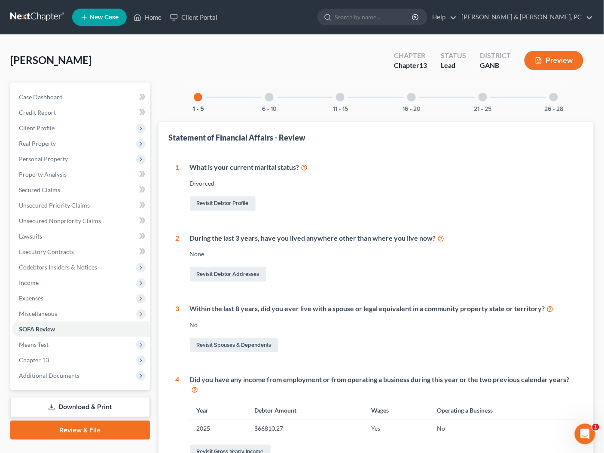
click at [412, 98] on div at bounding box center [411, 97] width 9 height 9
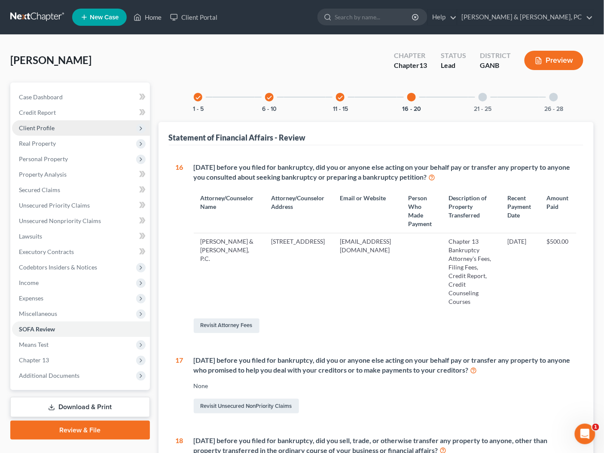
click at [52, 127] on span "Client Profile" at bounding box center [37, 127] width 36 height 7
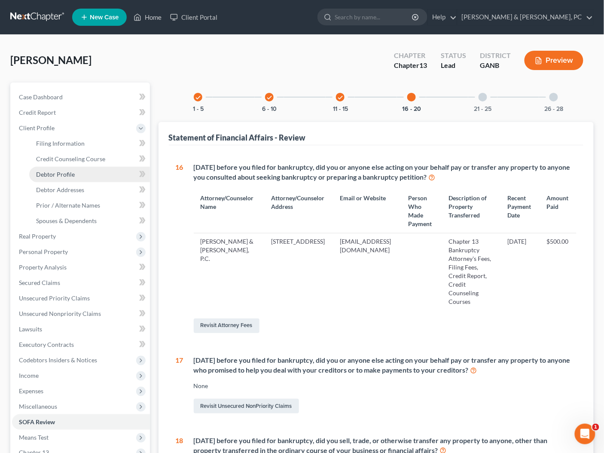
click at [59, 173] on span "Debtor Profile" at bounding box center [55, 174] width 39 height 7
select select "3"
select select "0"
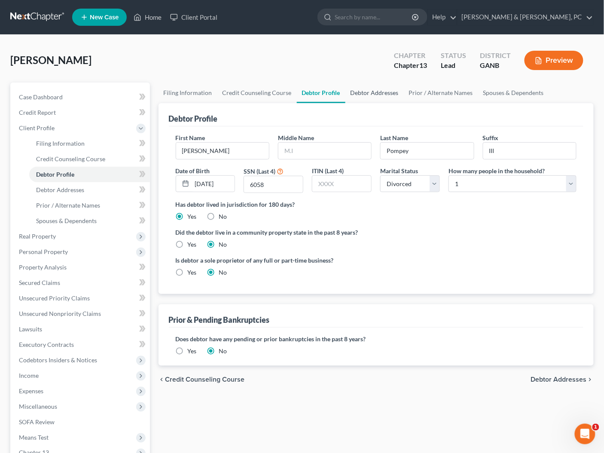
click at [373, 89] on link "Debtor Addresses" at bounding box center [374, 92] width 58 height 21
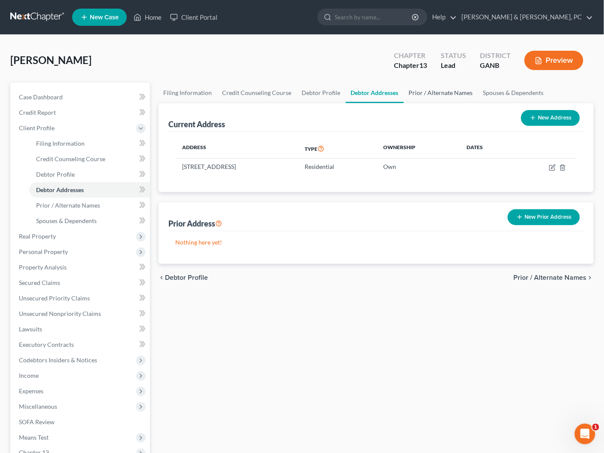
click at [416, 94] on link "Prior / Alternate Names" at bounding box center [441, 92] width 74 height 21
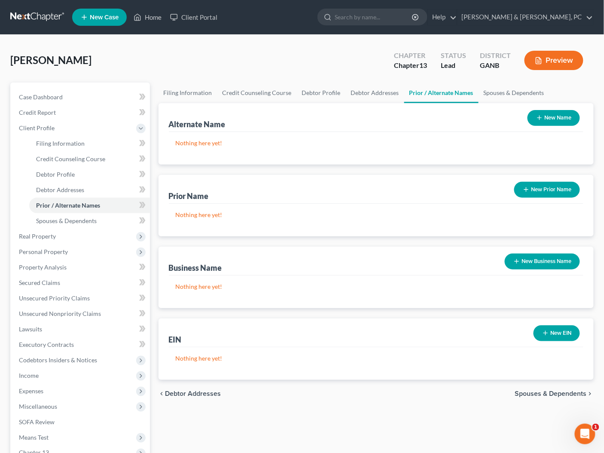
click at [550, 262] on button "New Business Name" at bounding box center [542, 261] width 75 height 16
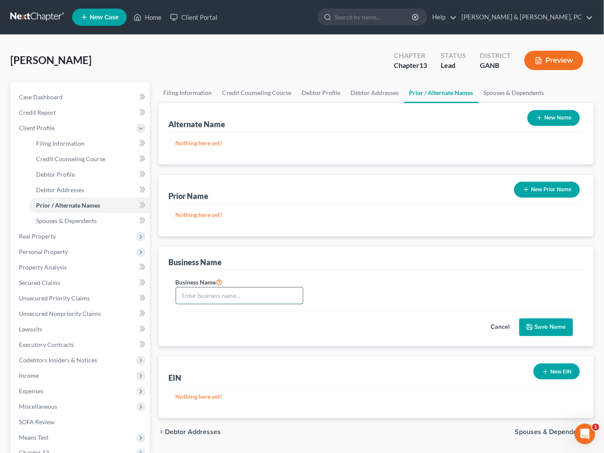
click at [244, 295] on input "text" at bounding box center [239, 295] width 127 height 16
type input "3PW Transport LLC"
click at [547, 324] on button "Save Name" at bounding box center [546, 327] width 54 height 18
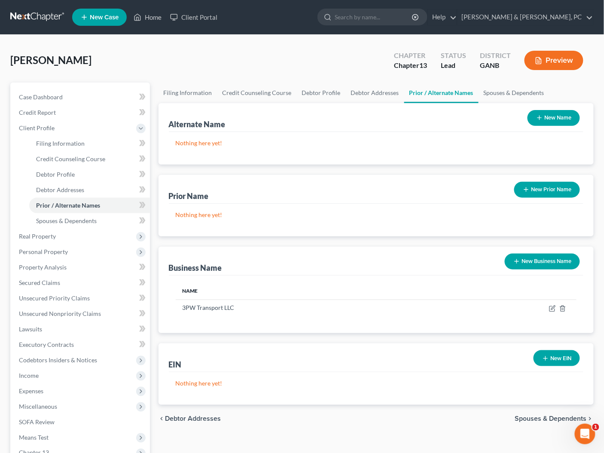
click at [545, 61] on button "Preview" at bounding box center [554, 60] width 59 height 19
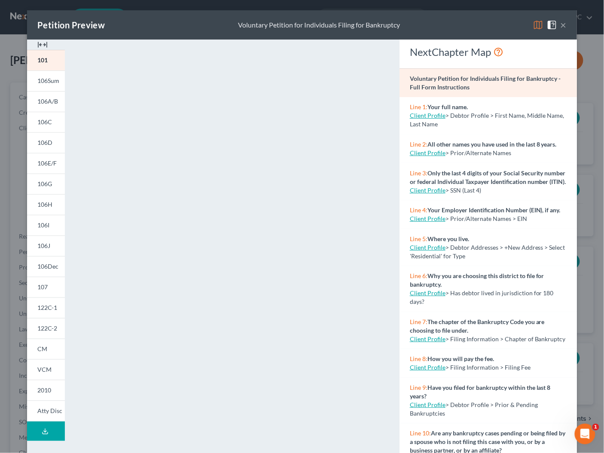
scroll to position [31, 0]
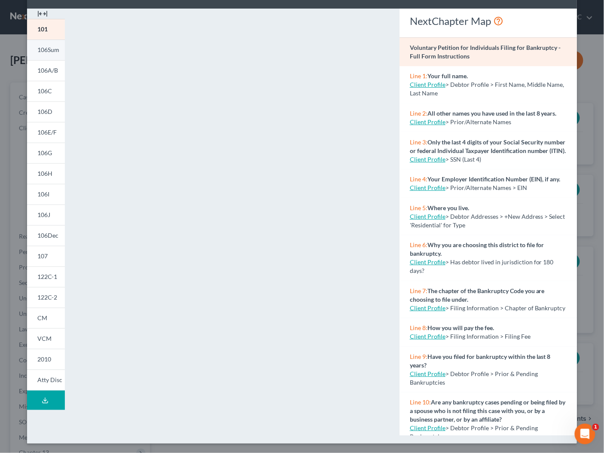
click at [50, 50] on span "106Sum" at bounding box center [48, 49] width 22 height 7
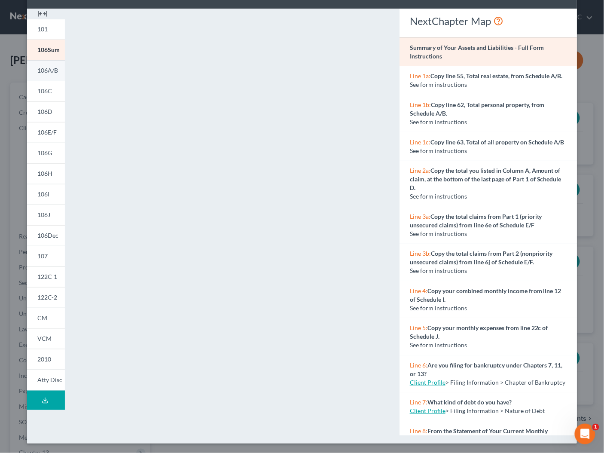
click at [41, 73] on span "106A/B" at bounding box center [47, 70] width 21 height 7
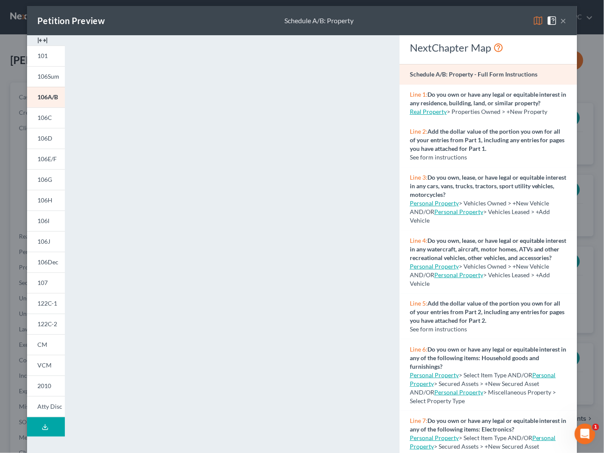
scroll to position [0, 0]
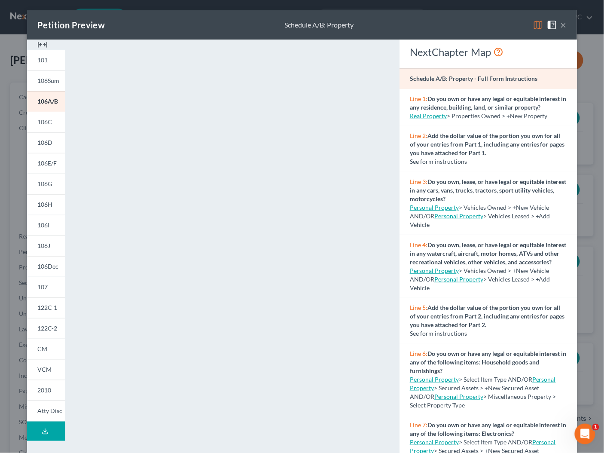
click at [566, 24] on div "Petition Preview Schedule A/B: Property ×" at bounding box center [302, 24] width 550 height 29
click at [564, 26] on button "×" at bounding box center [564, 25] width 6 height 10
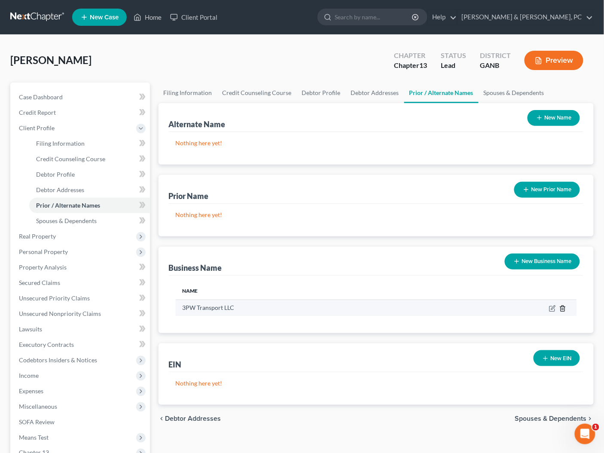
click at [564, 309] on icon "button" at bounding box center [562, 308] width 7 height 7
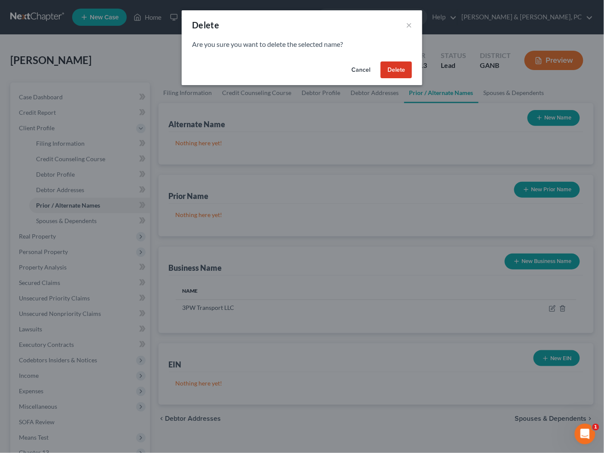
click at [404, 74] on button "Delete" at bounding box center [396, 69] width 31 height 17
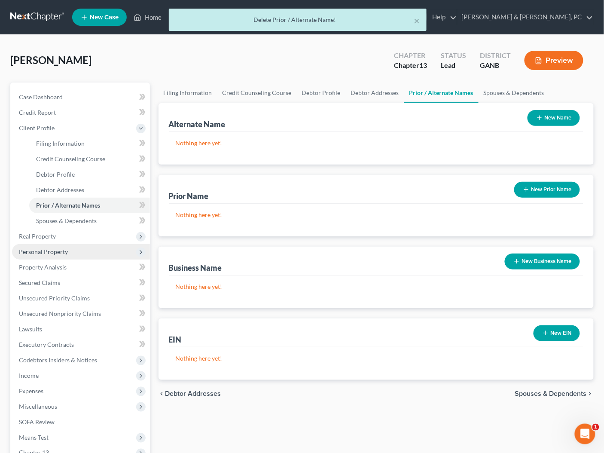
click at [48, 255] on span "Personal Property" at bounding box center [81, 251] width 138 height 15
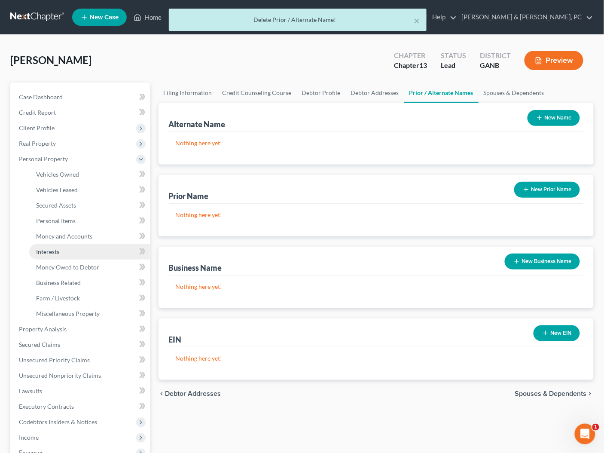
click at [60, 256] on link "Interests" at bounding box center [89, 251] width 121 height 15
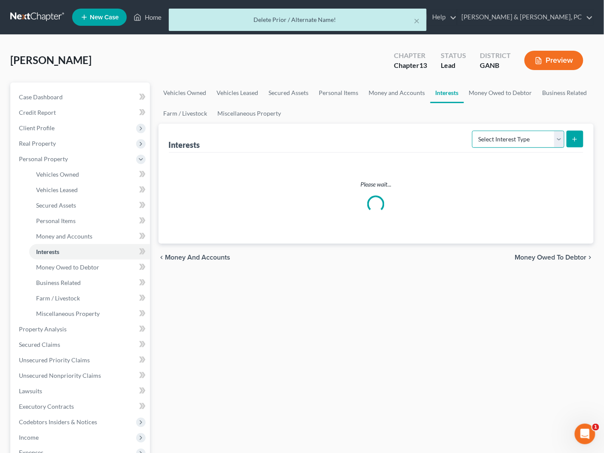
click at [520, 139] on select "Select Interest Type 401K Annuity Bond Education IRA Government Bond Government…" at bounding box center [518, 139] width 92 height 17
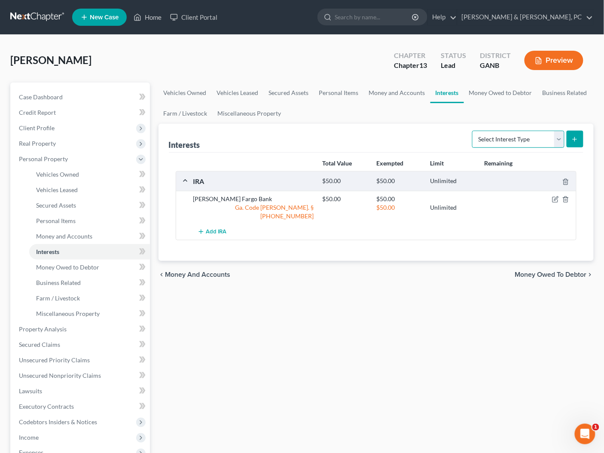
select select "incorporated_business"
click at [474, 131] on select "Select Interest Type 401K Annuity Bond Education IRA Government Bond Government…" at bounding box center [518, 139] width 92 height 17
click at [571, 146] on button "submit" at bounding box center [575, 139] width 17 height 17
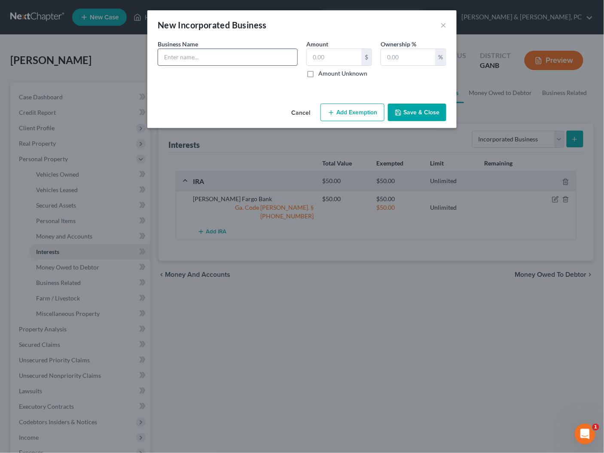
click at [227, 58] on input "text" at bounding box center [227, 57] width 139 height 16
type input "3PW Transport LLC"
type input "0"
type input "100"
click at [409, 112] on button "Save & Close" at bounding box center [417, 113] width 58 height 18
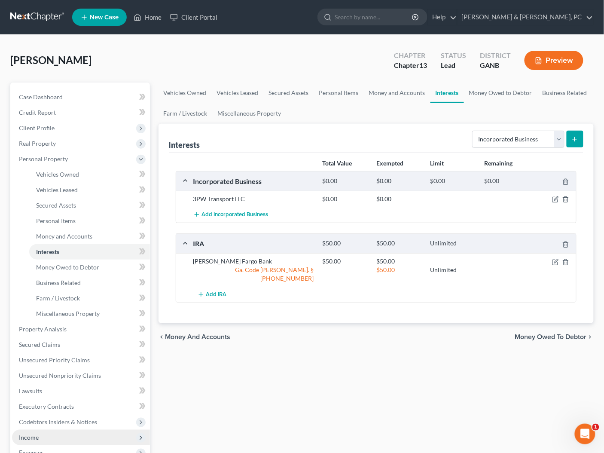
click at [53, 435] on span "Income" at bounding box center [81, 437] width 138 height 15
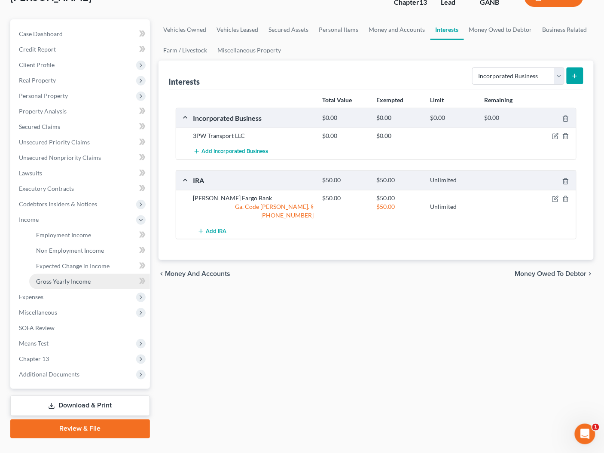
click at [88, 281] on span "Gross Yearly Income" at bounding box center [63, 281] width 55 height 7
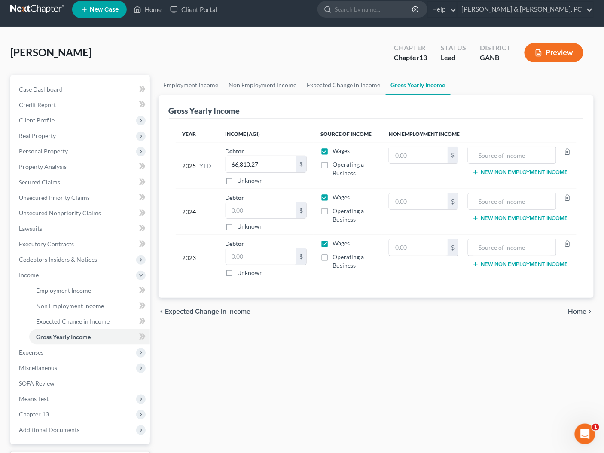
scroll to position [9, 0]
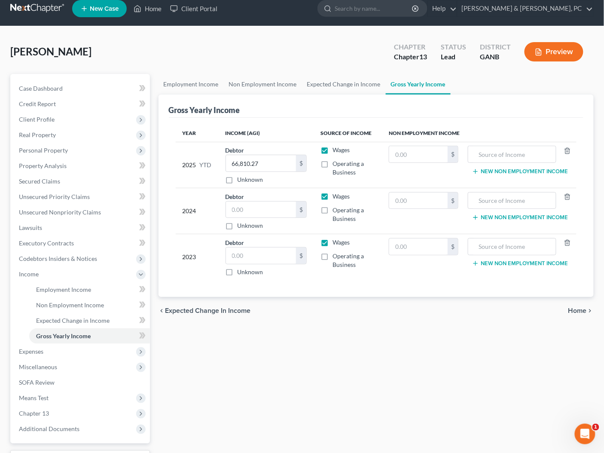
click at [333, 165] on label "Operating a Business" at bounding box center [354, 167] width 43 height 17
click at [336, 165] on input "Operating a Business" at bounding box center [339, 162] width 6 height 6
checkbox input "true"
click at [333, 208] on label "Operating a Business" at bounding box center [354, 214] width 43 height 17
click at [336, 208] on input "Operating a Business" at bounding box center [339, 209] width 6 height 6
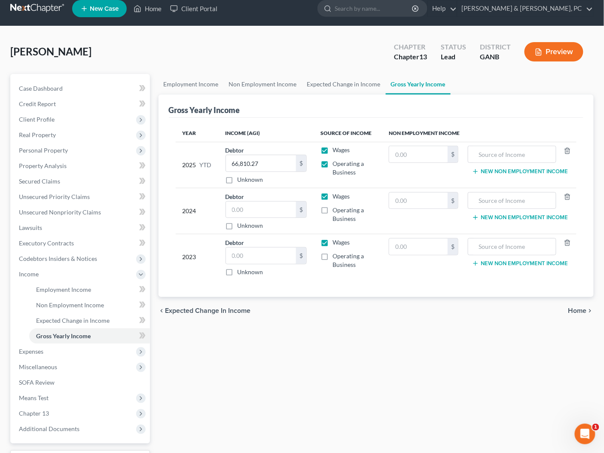
checkbox input "true"
click at [333, 254] on label "Operating a Business" at bounding box center [354, 260] width 43 height 17
click at [336, 254] on input "Operating a Business" at bounding box center [339, 255] width 6 height 6
checkbox input "true"
click at [275, 207] on input "text" at bounding box center [261, 210] width 70 height 16
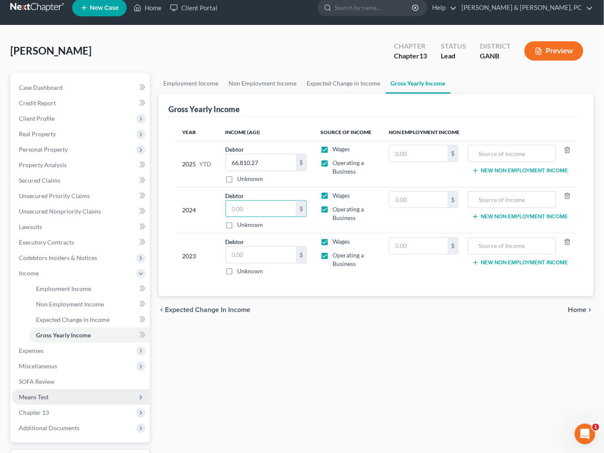
scroll to position [11, 0]
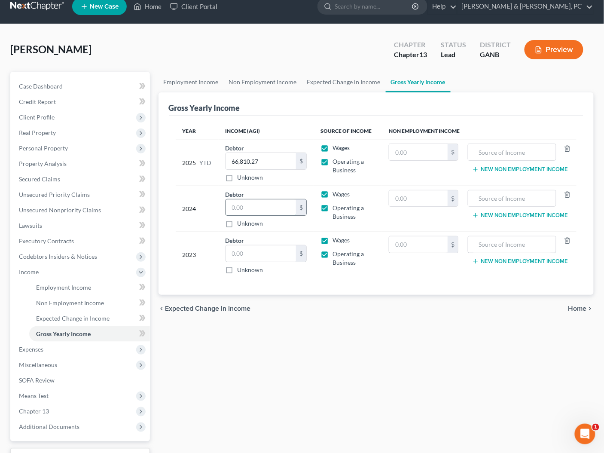
click at [245, 209] on input "text" at bounding box center [261, 207] width 70 height 16
type input "50,000"
click at [257, 254] on input "text" at bounding box center [261, 253] width 70 height 16
type input "50,000"
click at [42, 363] on span "Miscellaneous" at bounding box center [38, 364] width 38 height 7
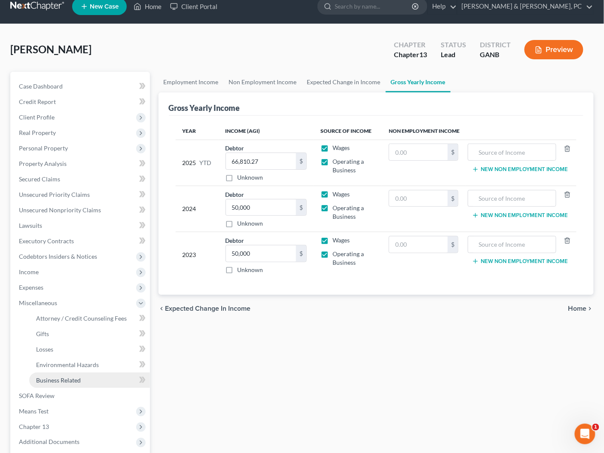
click at [62, 377] on span "Business Related" at bounding box center [58, 379] width 45 height 7
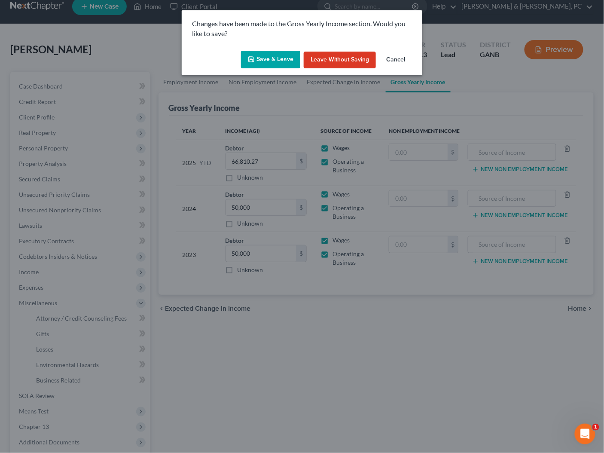
click at [278, 61] on button "Save & Leave" at bounding box center [270, 60] width 59 height 18
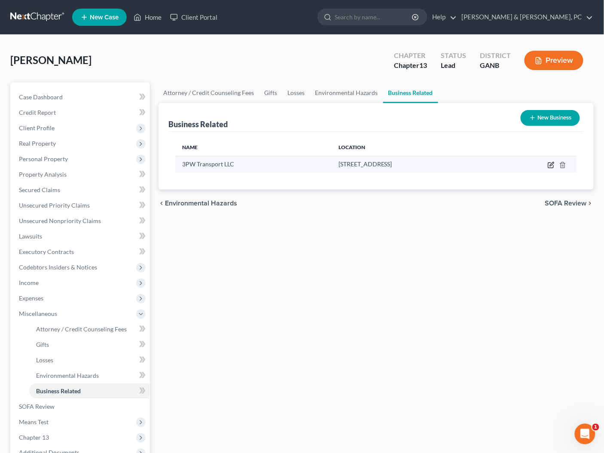
click at [553, 165] on icon "button" at bounding box center [551, 165] width 7 height 7
select select "sole_proprietor"
select select "10"
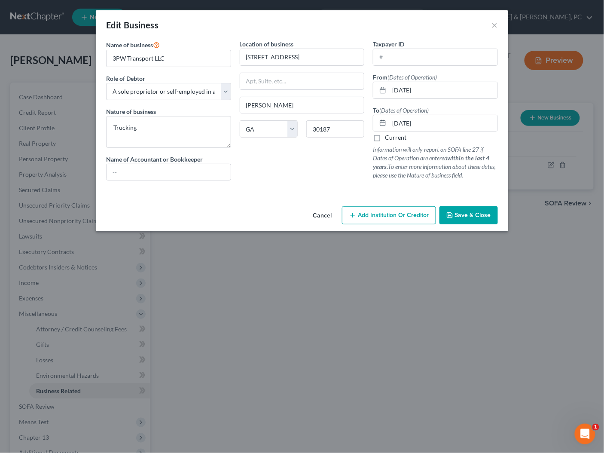
click at [321, 216] on button "Cancel" at bounding box center [322, 215] width 33 height 17
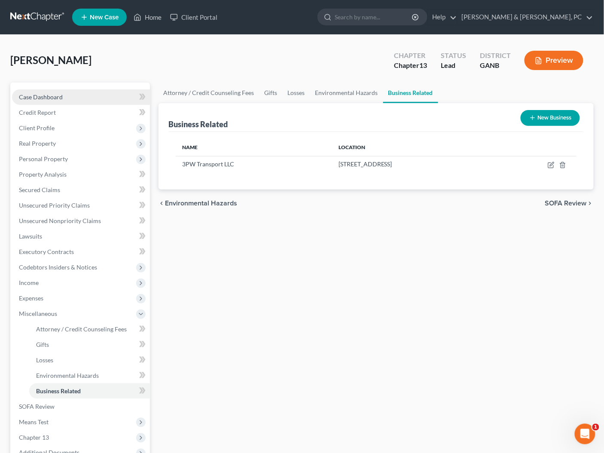
click at [54, 95] on span "Case Dashboard" at bounding box center [41, 96] width 44 height 7
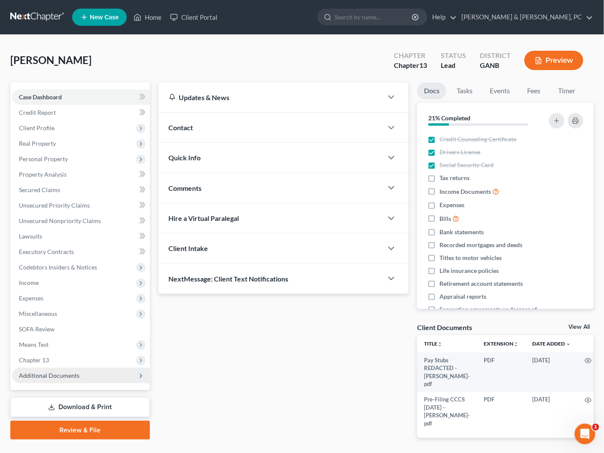
click at [64, 373] on span "Additional Documents" at bounding box center [49, 375] width 61 height 7
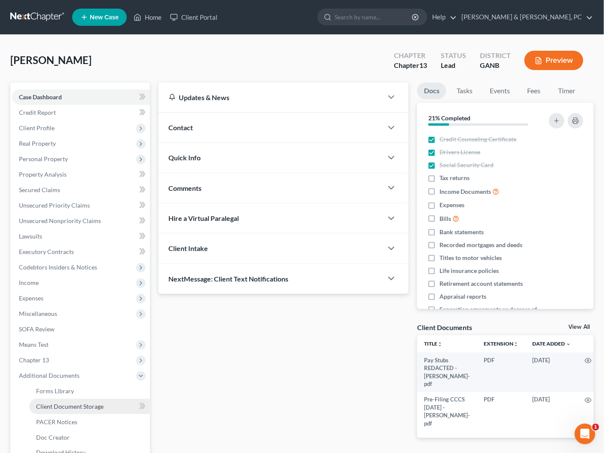
click at [72, 406] on span "Client Document Storage" at bounding box center [69, 406] width 67 height 7
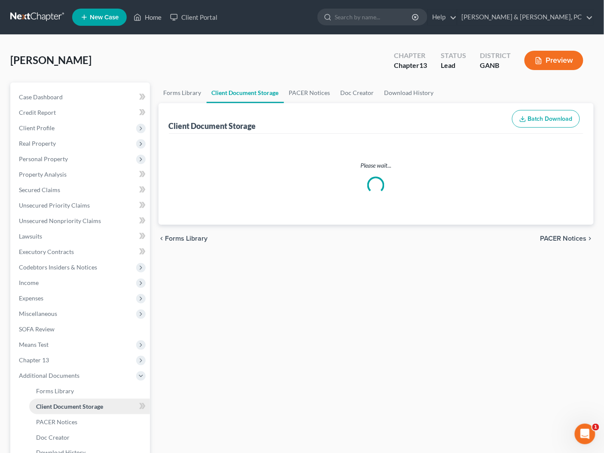
select select "5"
select select "35"
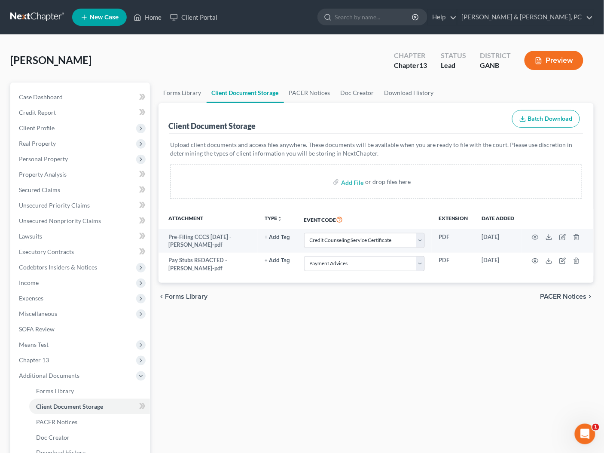
scroll to position [3, 0]
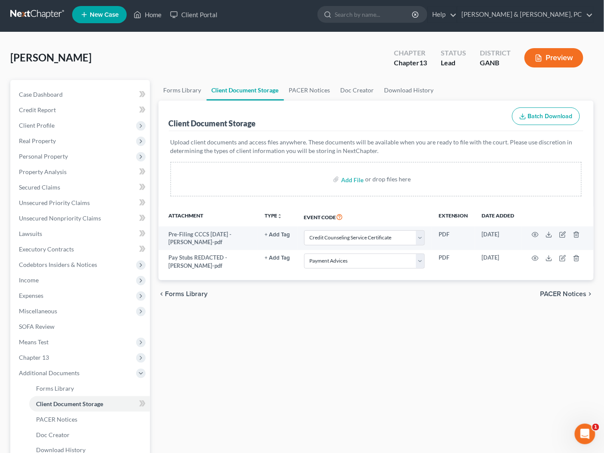
select select "5"
select select "35"
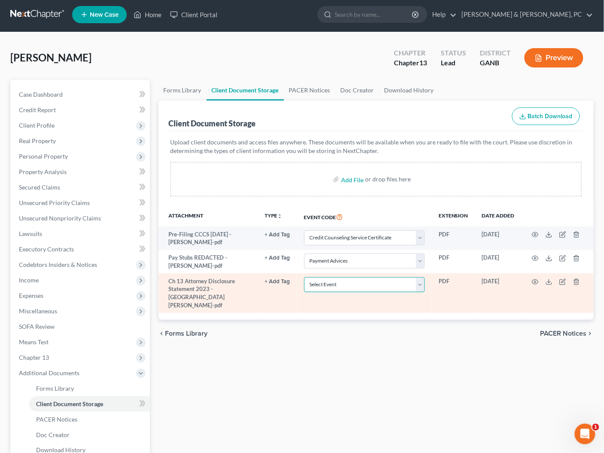
click at [359, 284] on select "Select Event 01 - Chapter 13 Plan - Initial Plan 02-Application to Pay Filing F…" at bounding box center [364, 284] width 121 height 15
select select "12"
click at [305, 277] on select "Select Event 01 - Chapter 13 Plan - Initial Plan 02-Application to Pay Filing F…" at bounding box center [364, 284] width 121 height 15
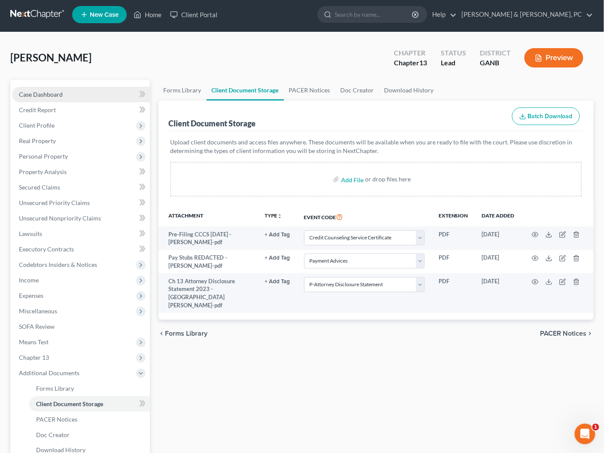
click at [60, 93] on span "Case Dashboard" at bounding box center [41, 94] width 44 height 7
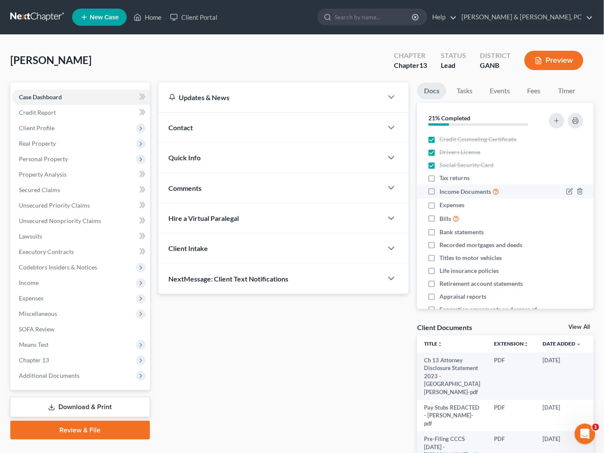
click at [440, 192] on label "Income Documents" at bounding box center [470, 191] width 60 height 10
click at [443, 192] on input "Income Documents" at bounding box center [446, 189] width 6 height 6
checkbox input "true"
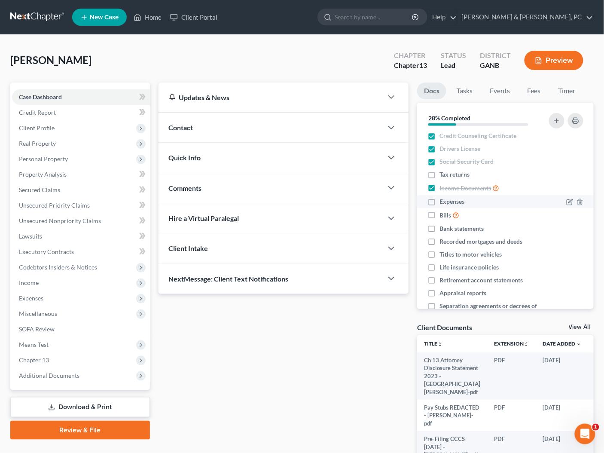
click at [440, 202] on label "Expenses" at bounding box center [452, 201] width 25 height 9
click at [443, 202] on input "Expenses" at bounding box center [446, 200] width 6 height 6
checkbox input "true"
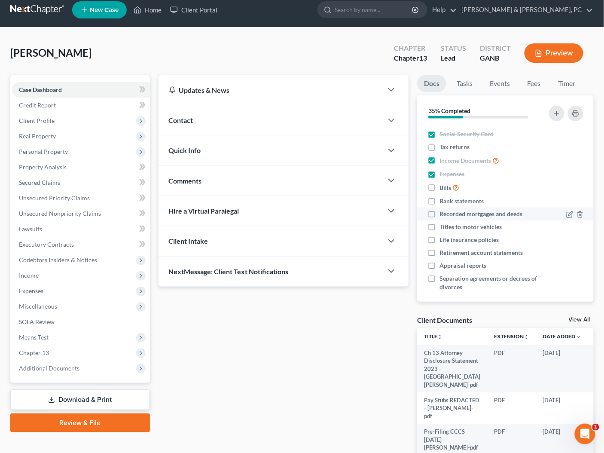
scroll to position [29, 0]
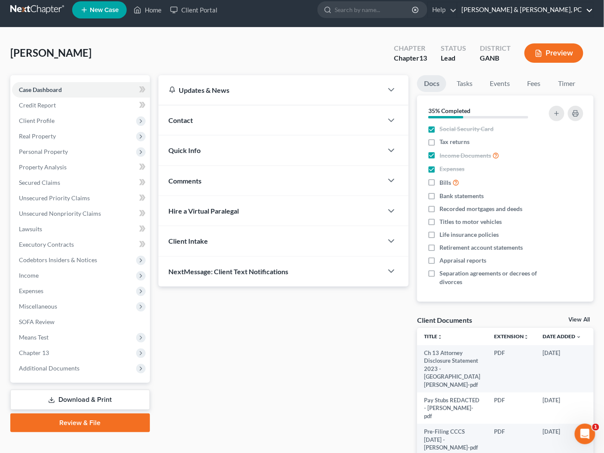
click at [575, 11] on link "Blevins & Hong, PC" at bounding box center [526, 9] width 136 height 15
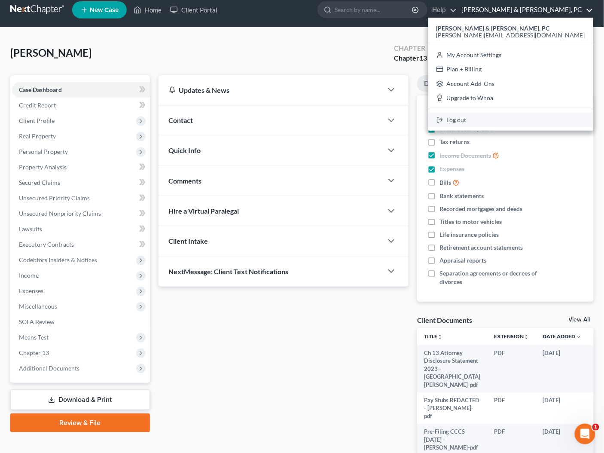
drag, startPoint x: 539, startPoint y: 122, endPoint x: 449, endPoint y: 75, distance: 100.9
click at [539, 122] on link "Log out" at bounding box center [510, 120] width 165 height 15
